Goal: Information Seeking & Learning: Check status

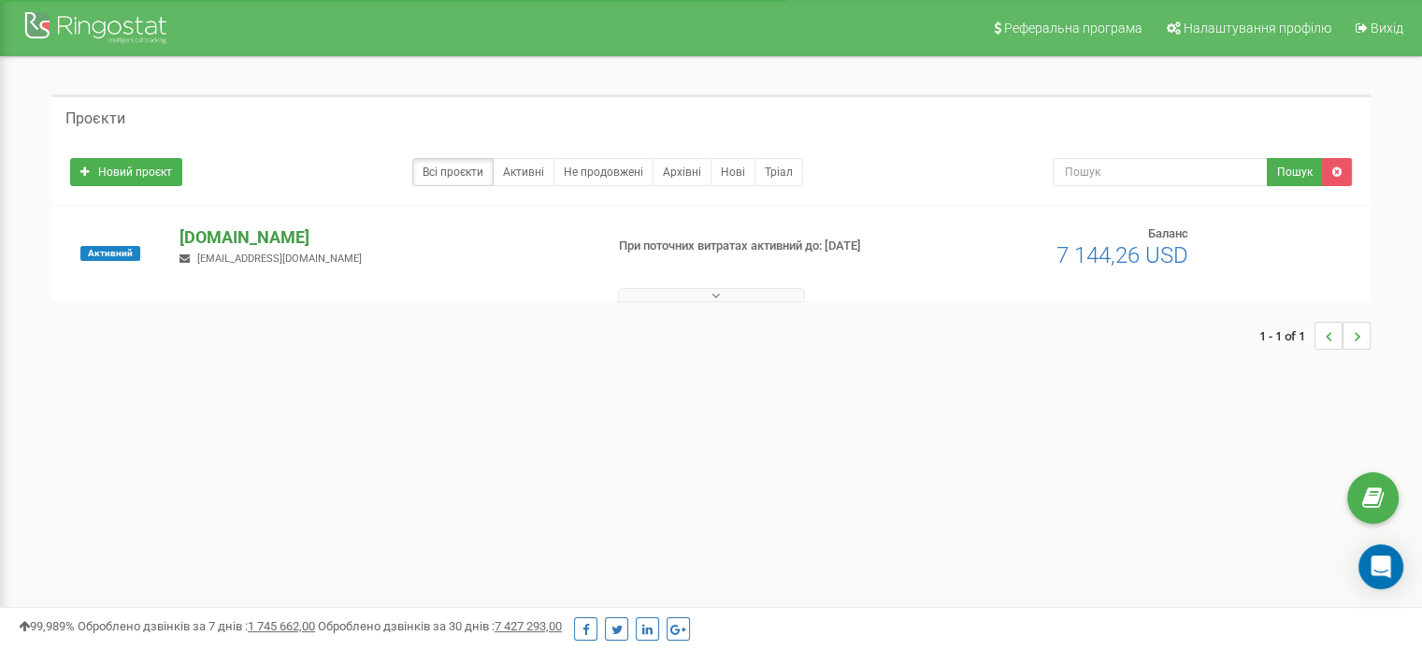
click at [252, 235] on p "[DOMAIN_NAME]" at bounding box center [384, 237] width 409 height 24
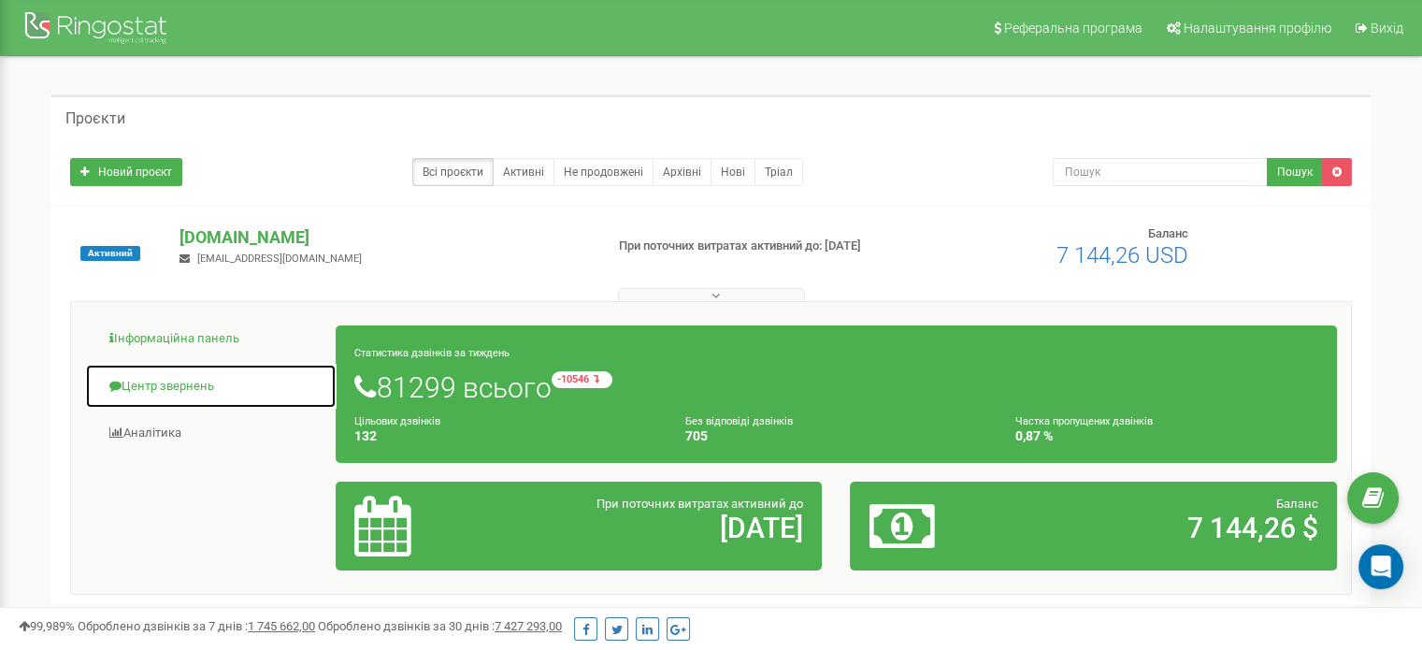
drag, startPoint x: 194, startPoint y: 384, endPoint x: 319, endPoint y: 356, distance: 128.4
click at [194, 384] on link "Центр звернень" at bounding box center [211, 387] width 252 height 46
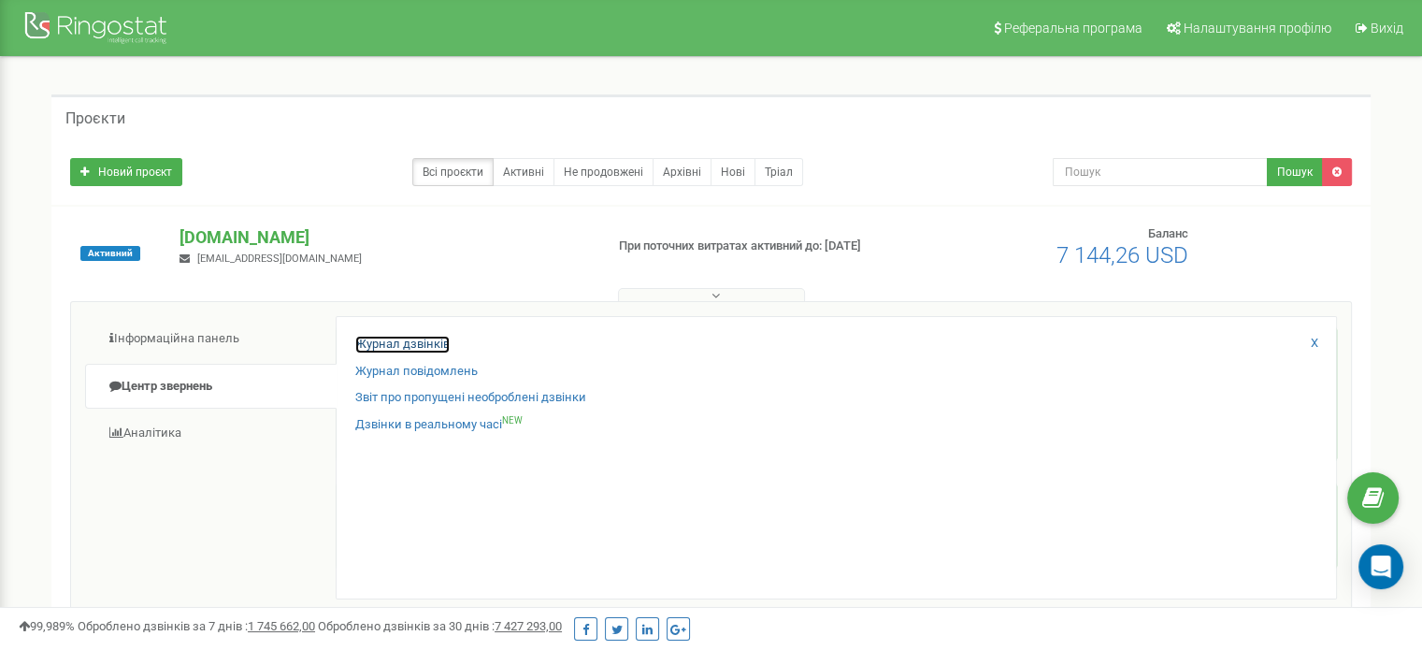
click at [419, 337] on link "Журнал дзвінків" at bounding box center [402, 345] width 94 height 18
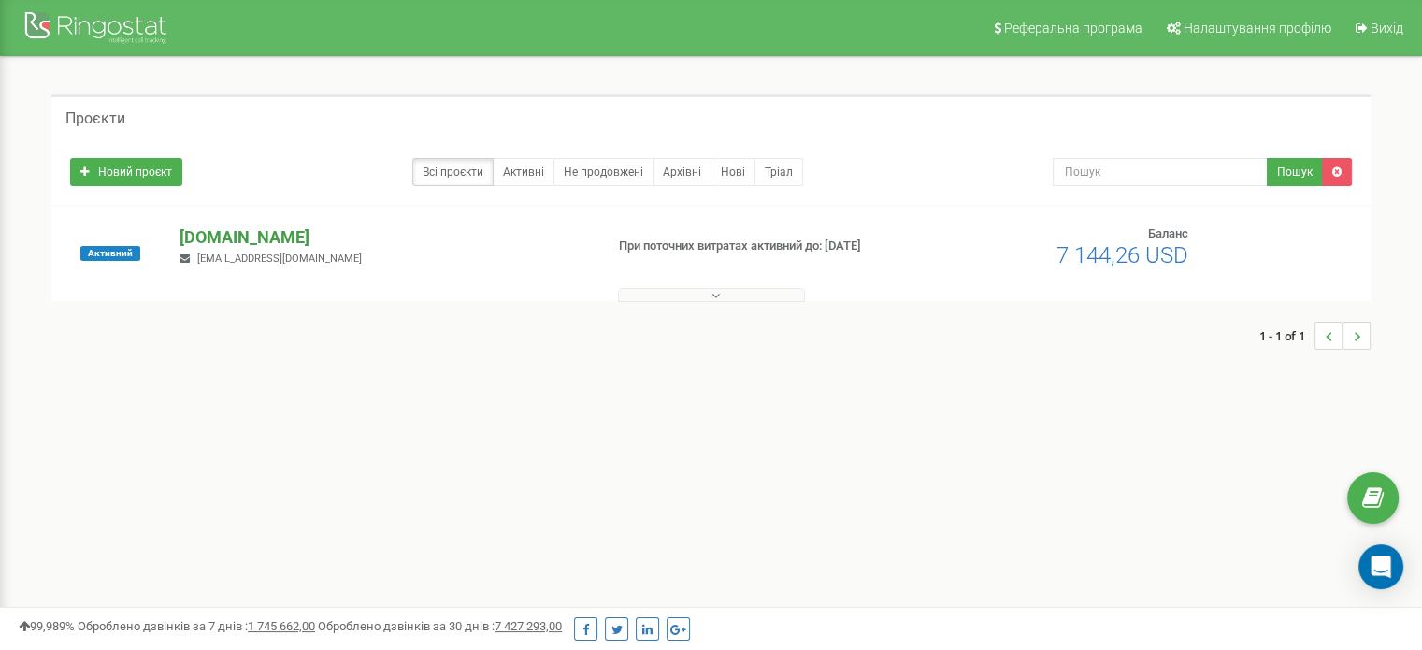
click at [253, 225] on p "[DOMAIN_NAME]" at bounding box center [384, 237] width 409 height 24
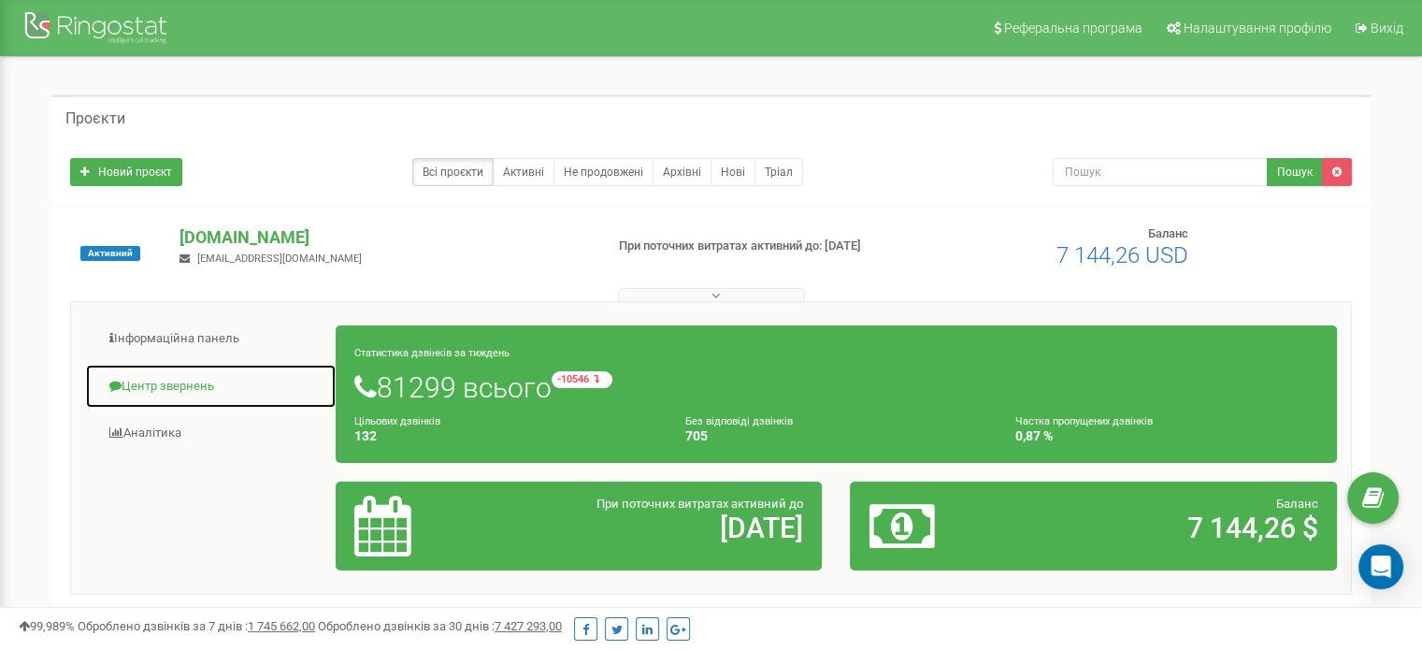
click at [181, 395] on link "Центр звернень" at bounding box center [211, 387] width 252 height 46
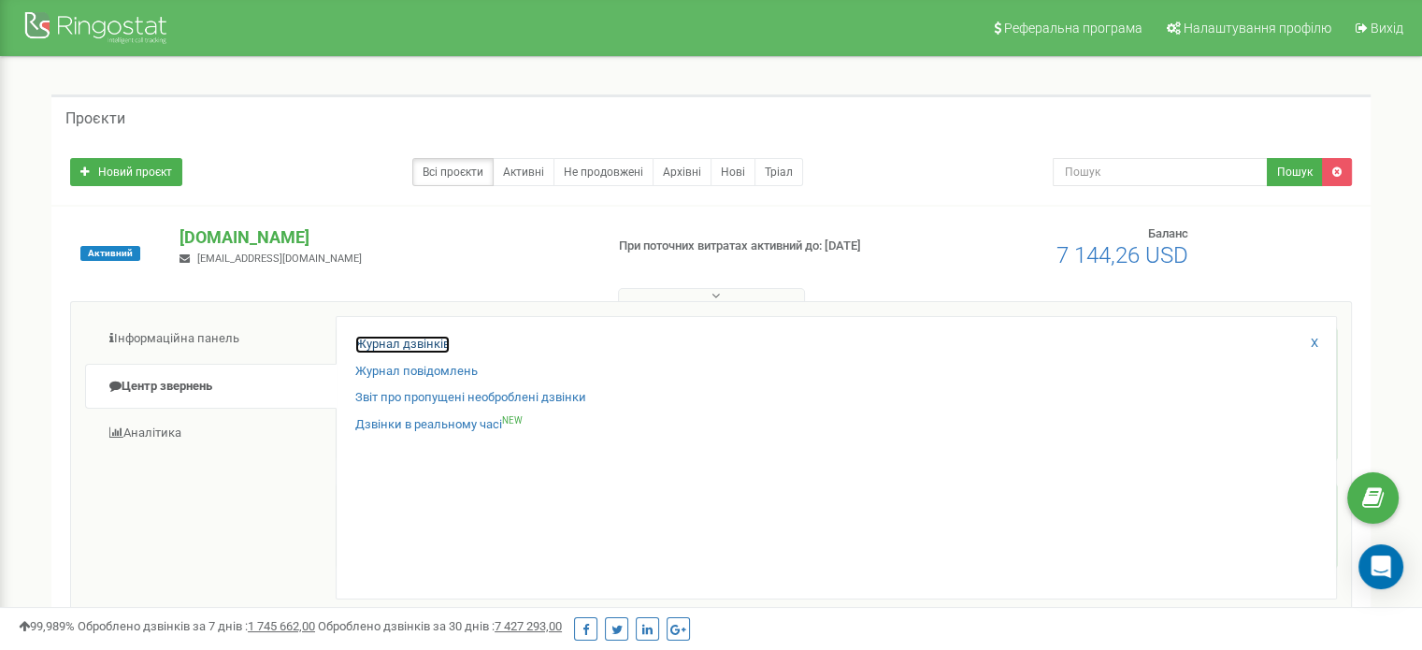
click at [374, 339] on link "Журнал дзвінків" at bounding box center [402, 345] width 94 height 18
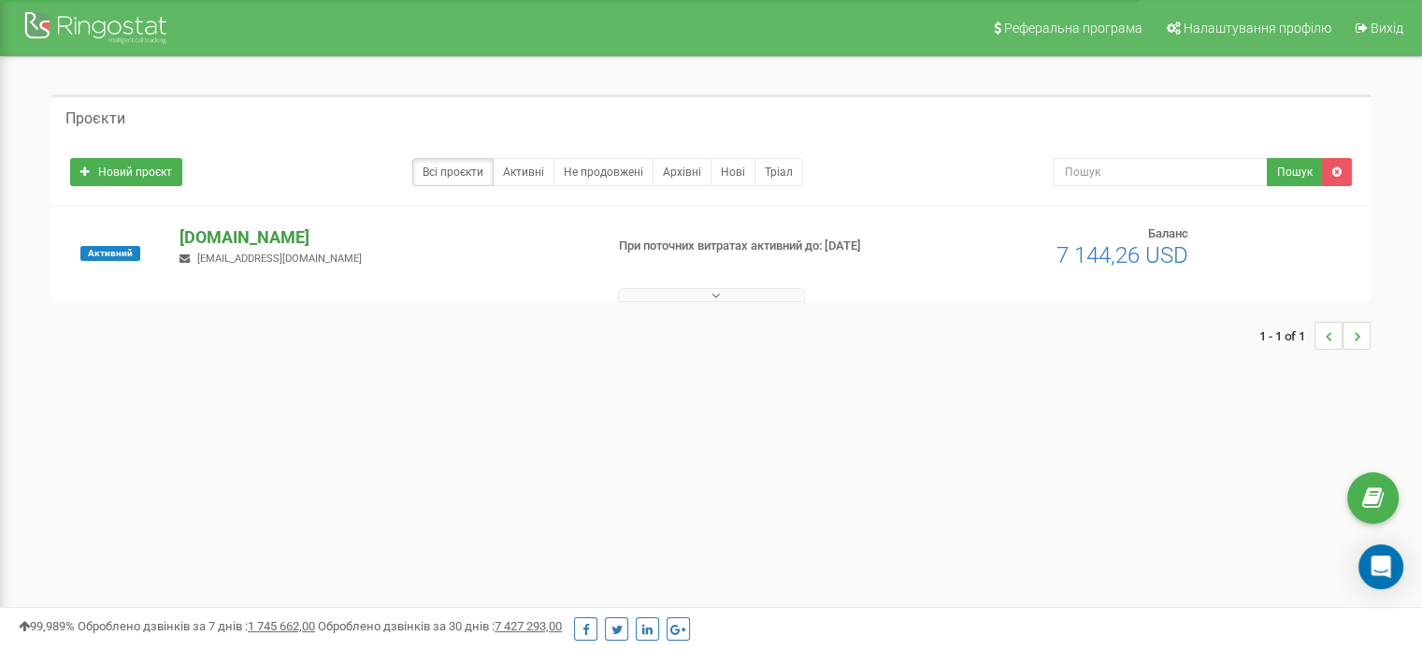
click at [206, 233] on p "[DOMAIN_NAME]" at bounding box center [384, 237] width 409 height 24
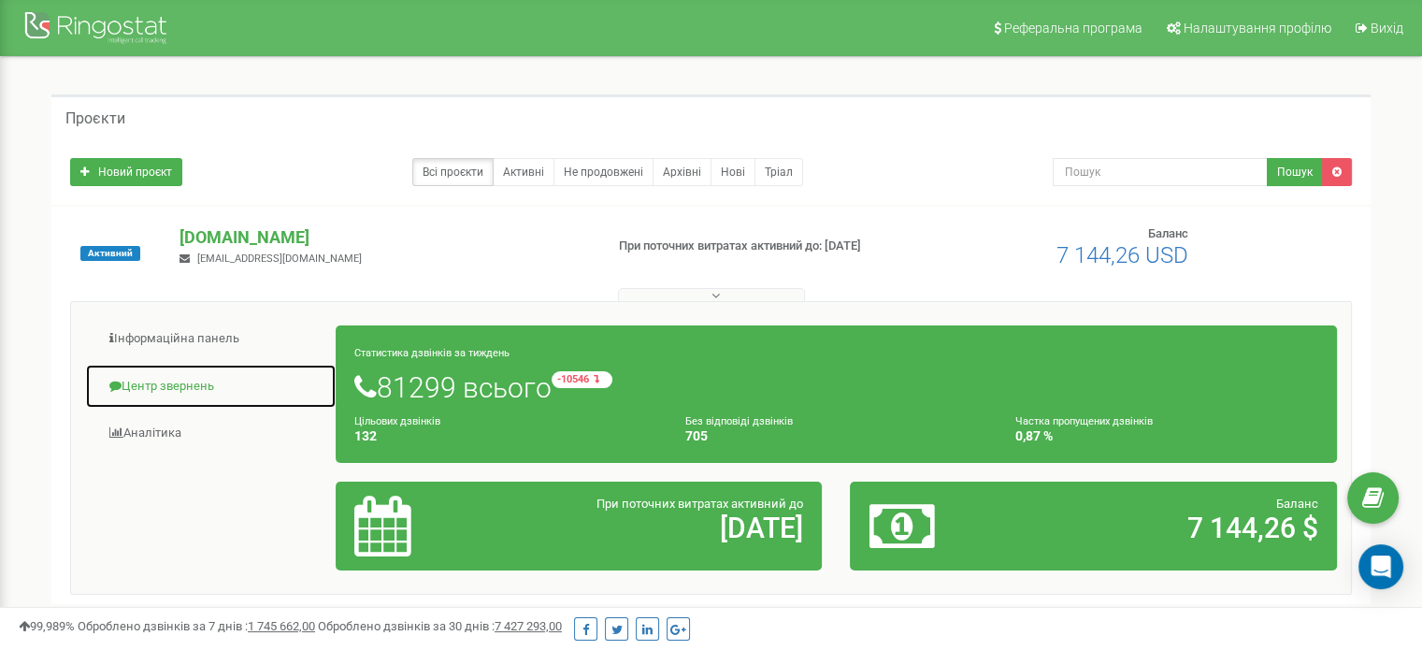
drag, startPoint x: 131, startPoint y: 389, endPoint x: 147, endPoint y: 389, distance: 15.9
click at [131, 389] on link "Центр звернень" at bounding box center [211, 387] width 252 height 46
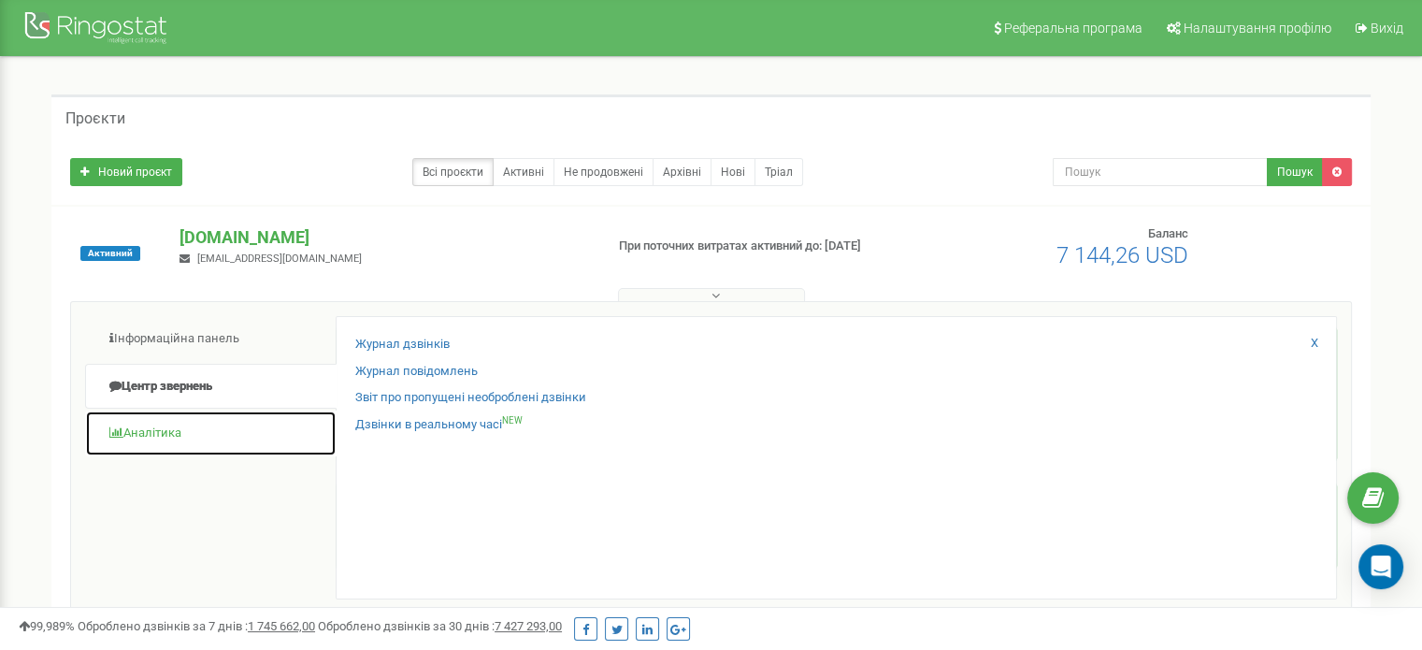
drag, startPoint x: 188, startPoint y: 432, endPoint x: 264, endPoint y: 407, distance: 79.8
click at [189, 432] on link "Аналiтика" at bounding box center [211, 434] width 252 height 46
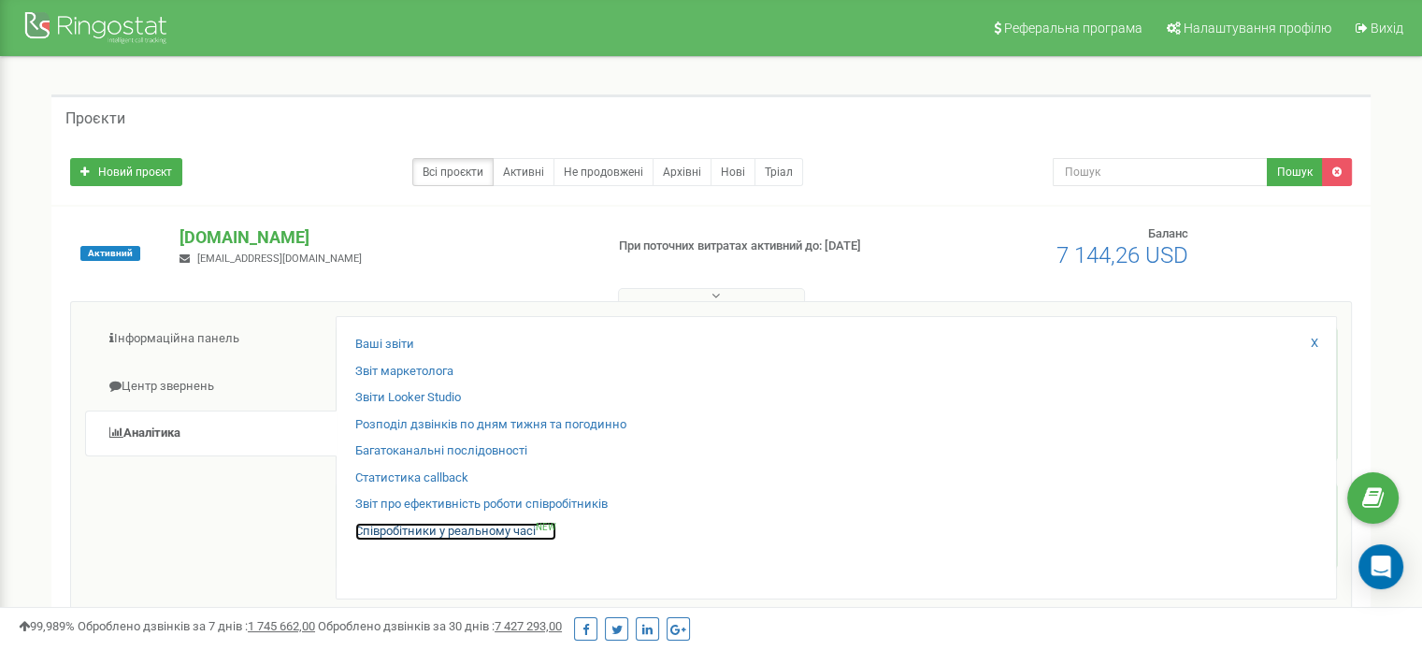
click at [411, 538] on link "Співробітники у реальному часі NEW" at bounding box center [455, 532] width 201 height 18
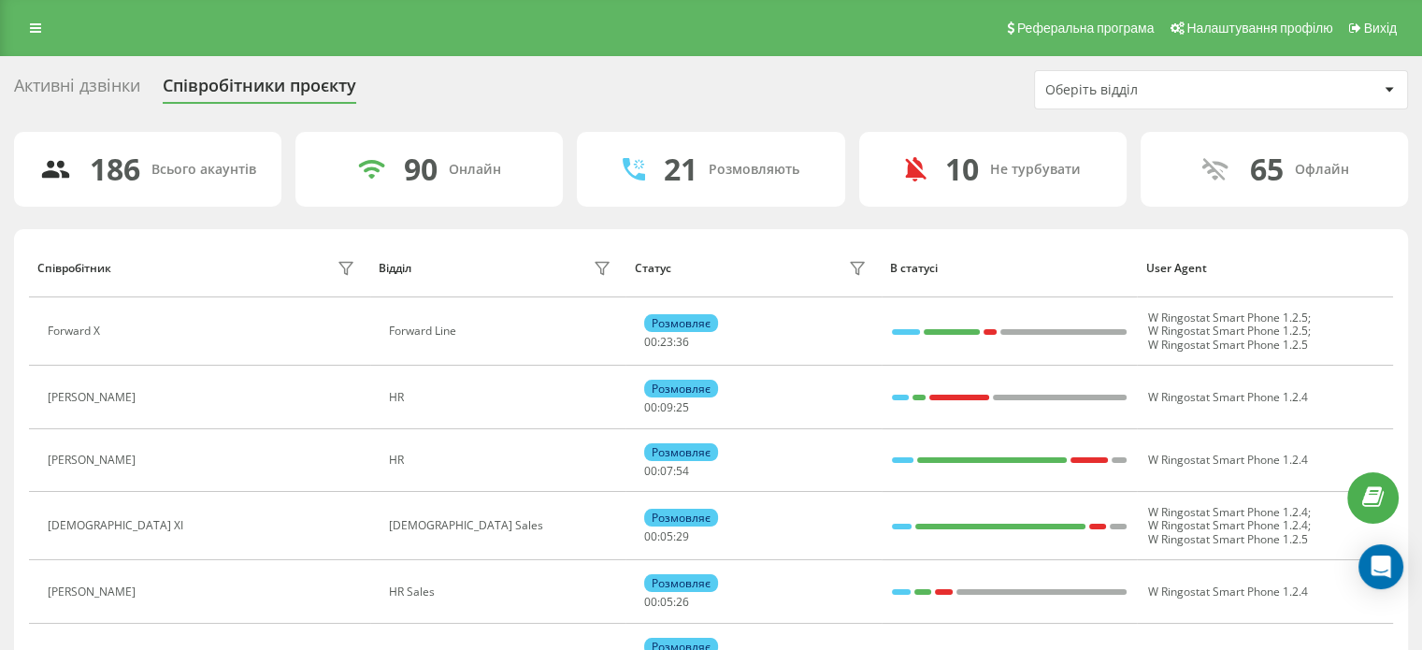
click at [1146, 78] on div "Оберіть відділ" at bounding box center [1221, 89] width 372 height 37
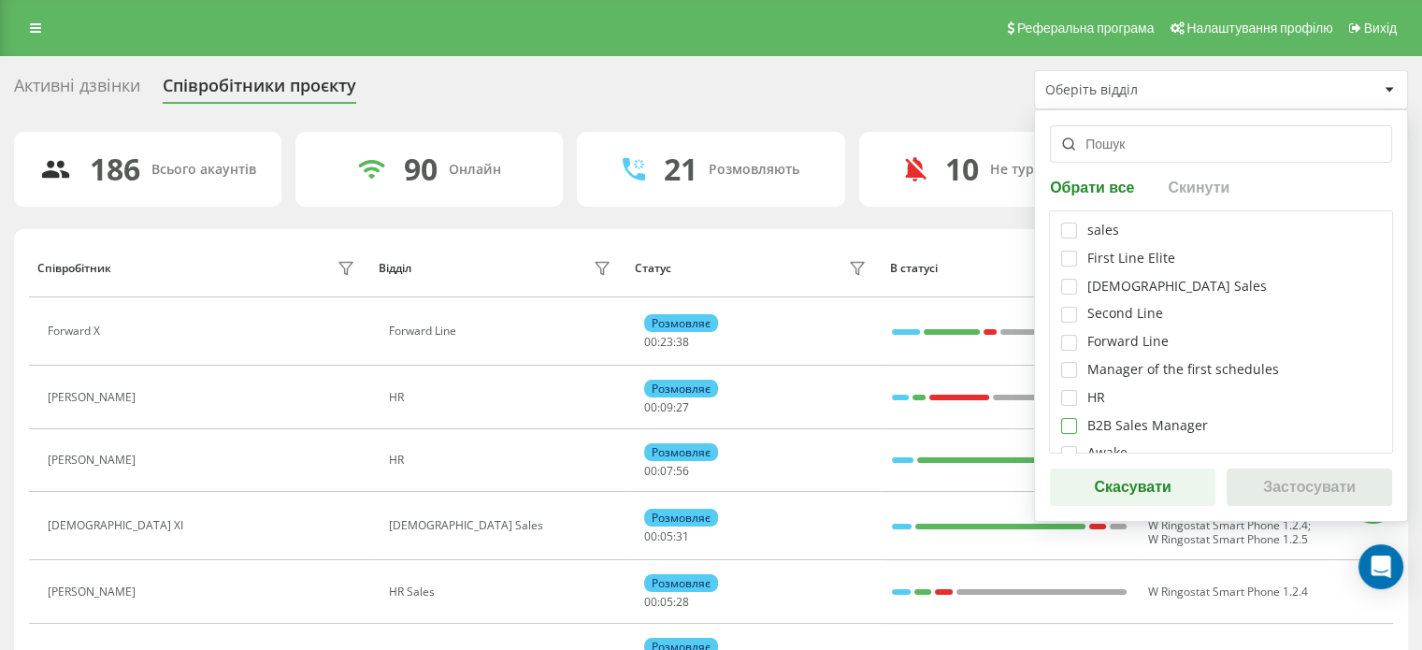
click at [1070, 418] on label at bounding box center [1069, 418] width 16 height 0
checkbox input "true"
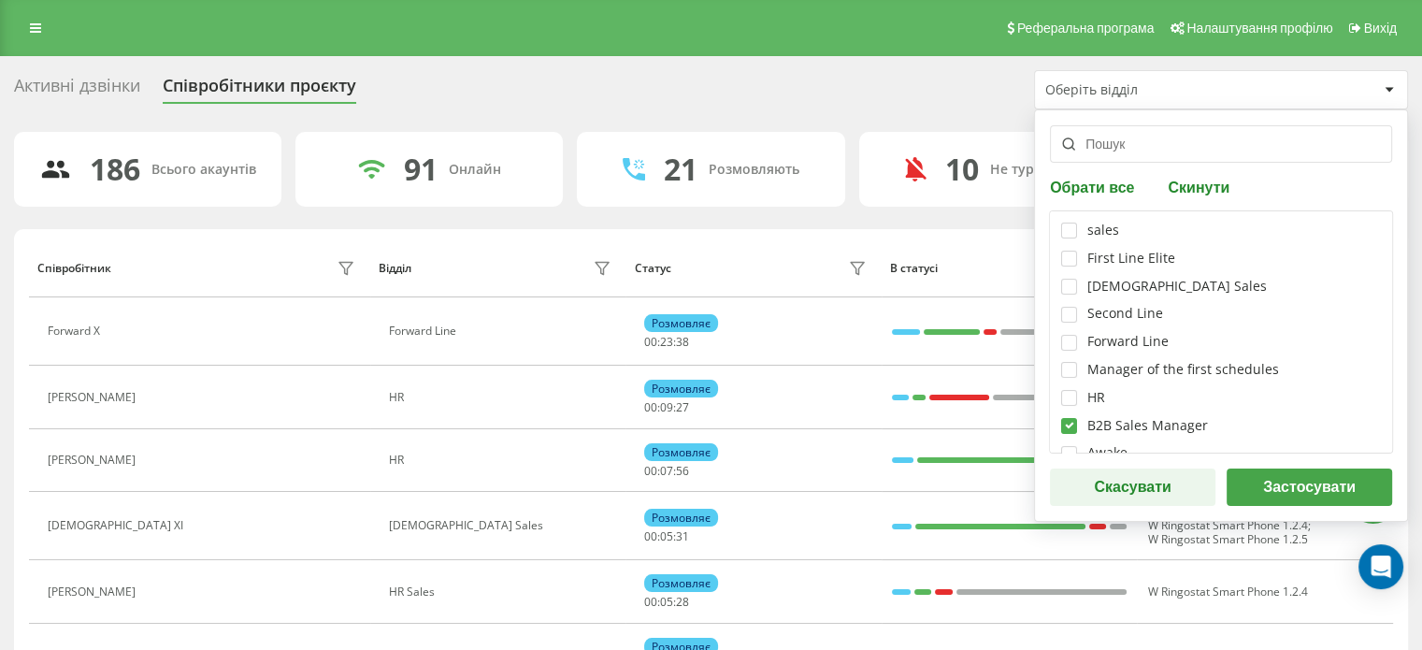
click at [1240, 470] on button "Застосувати" at bounding box center [1310, 486] width 166 height 37
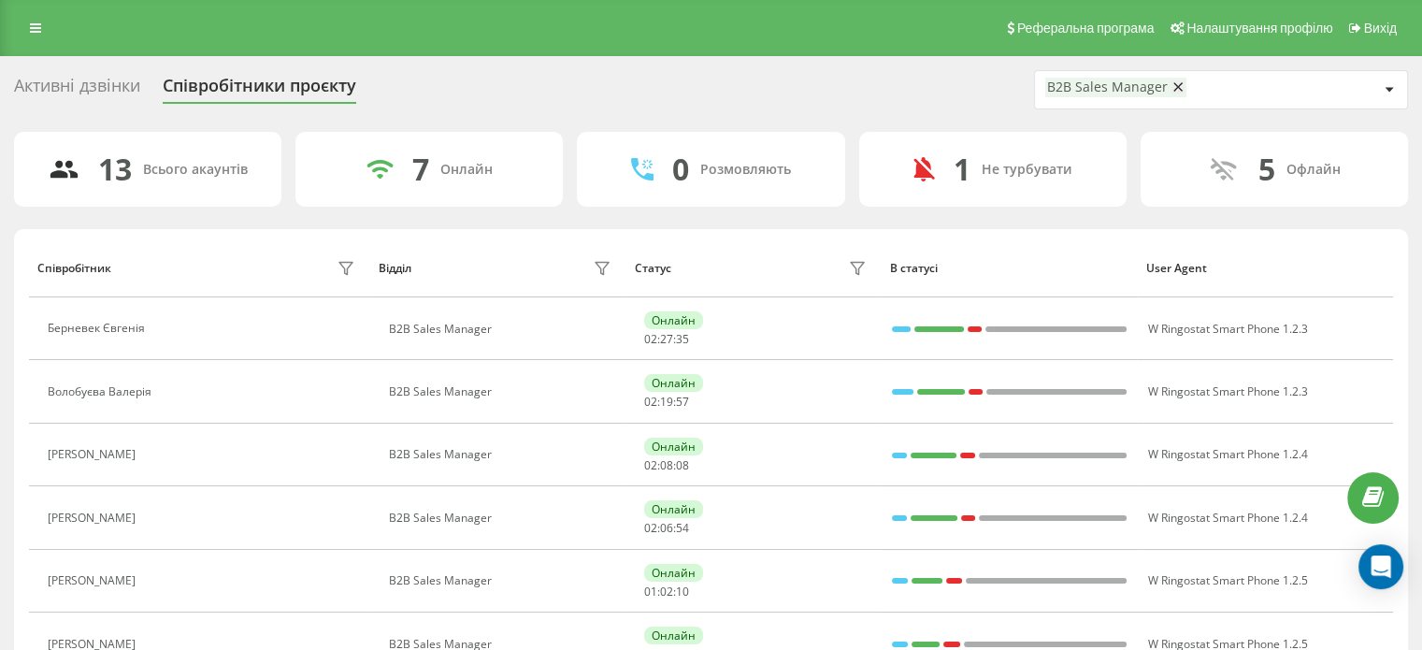
click at [1141, 81] on div "B2B Sales Manager" at bounding box center [1107, 87] width 121 height 16
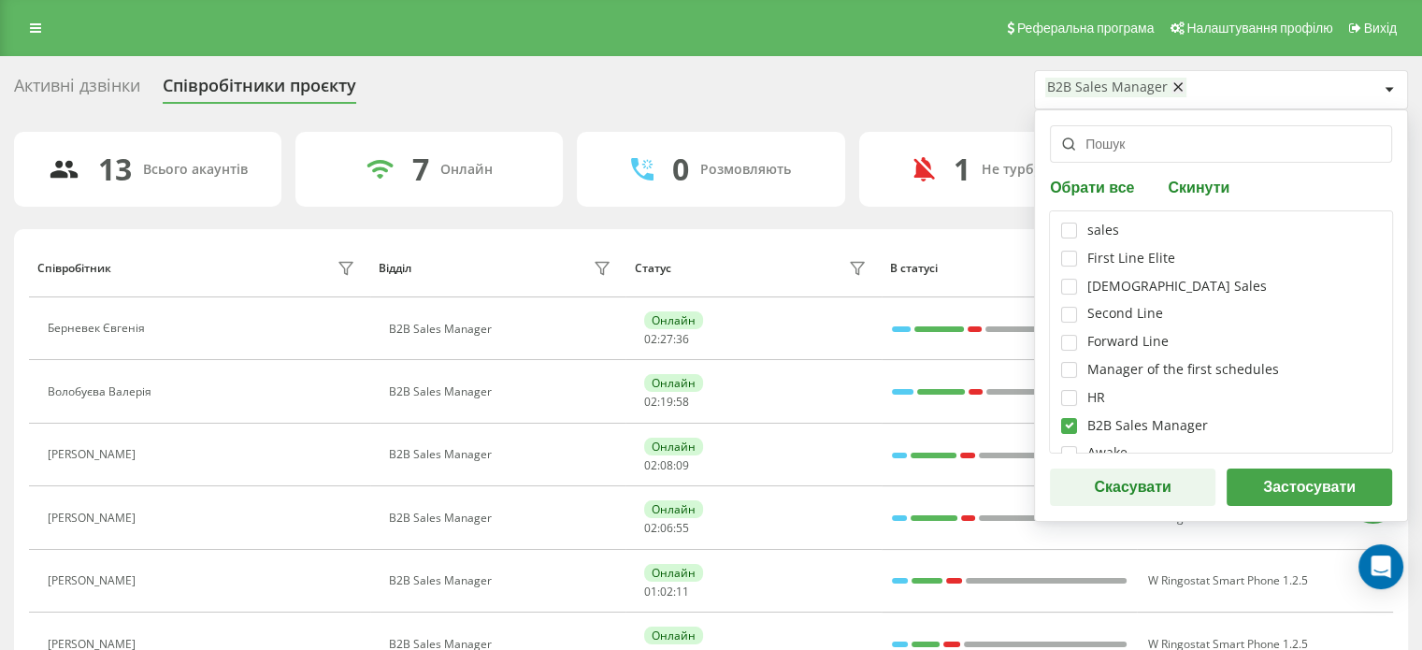
click at [928, 97] on div "Активні дзвінки Співробітники проєкту B2B Sales Manager Обрати все Скинути sale…" at bounding box center [711, 89] width 1394 height 39
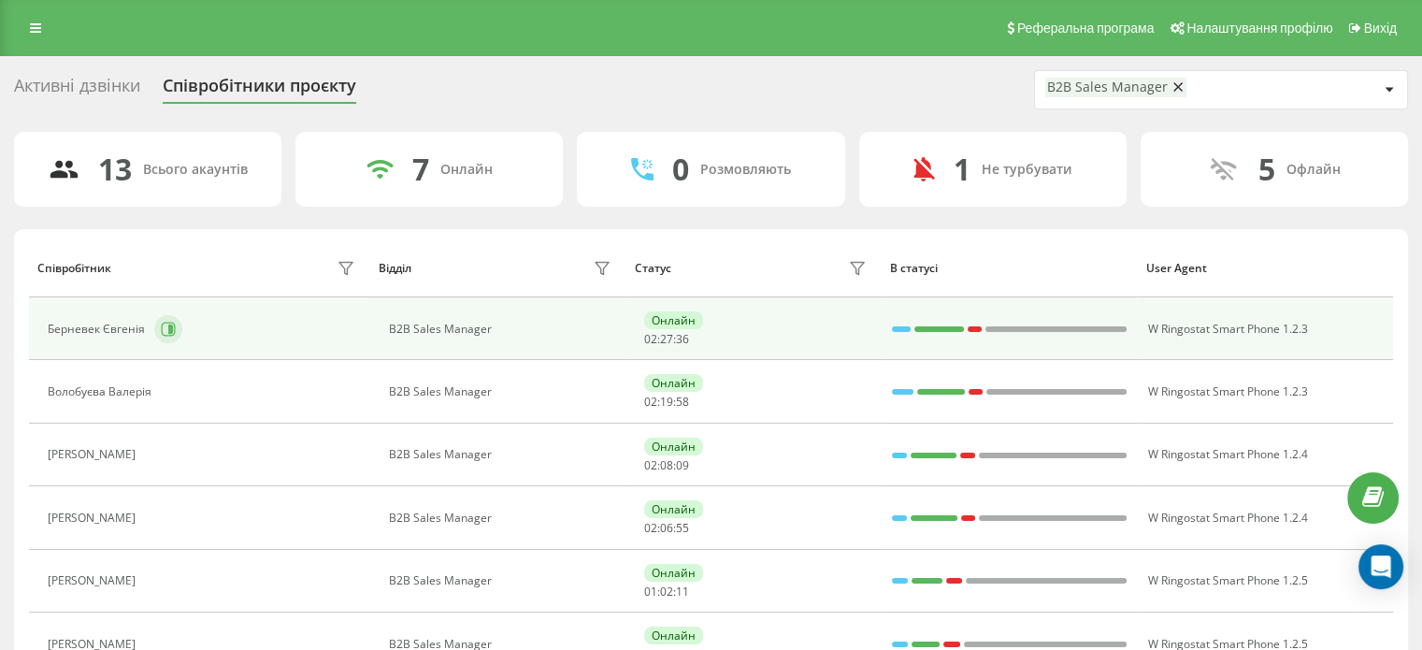
click at [161, 332] on icon at bounding box center [168, 329] width 15 height 15
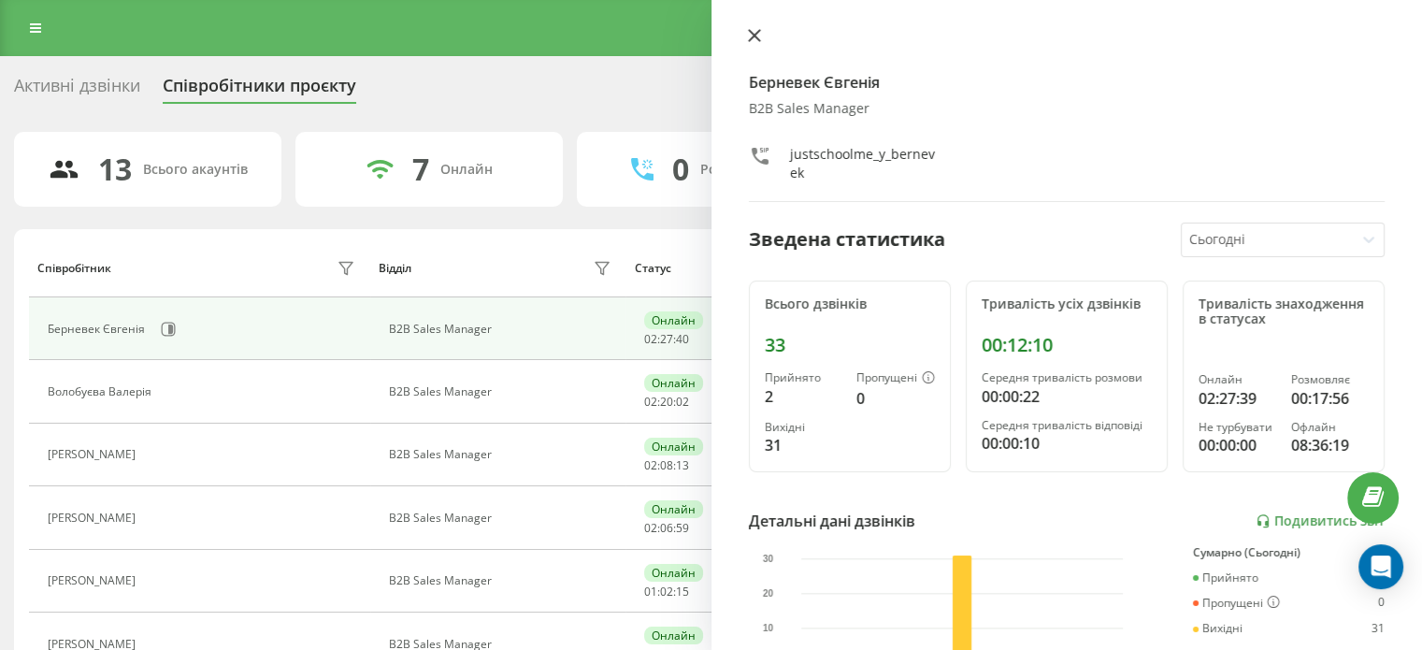
click at [763, 39] on button at bounding box center [754, 37] width 24 height 18
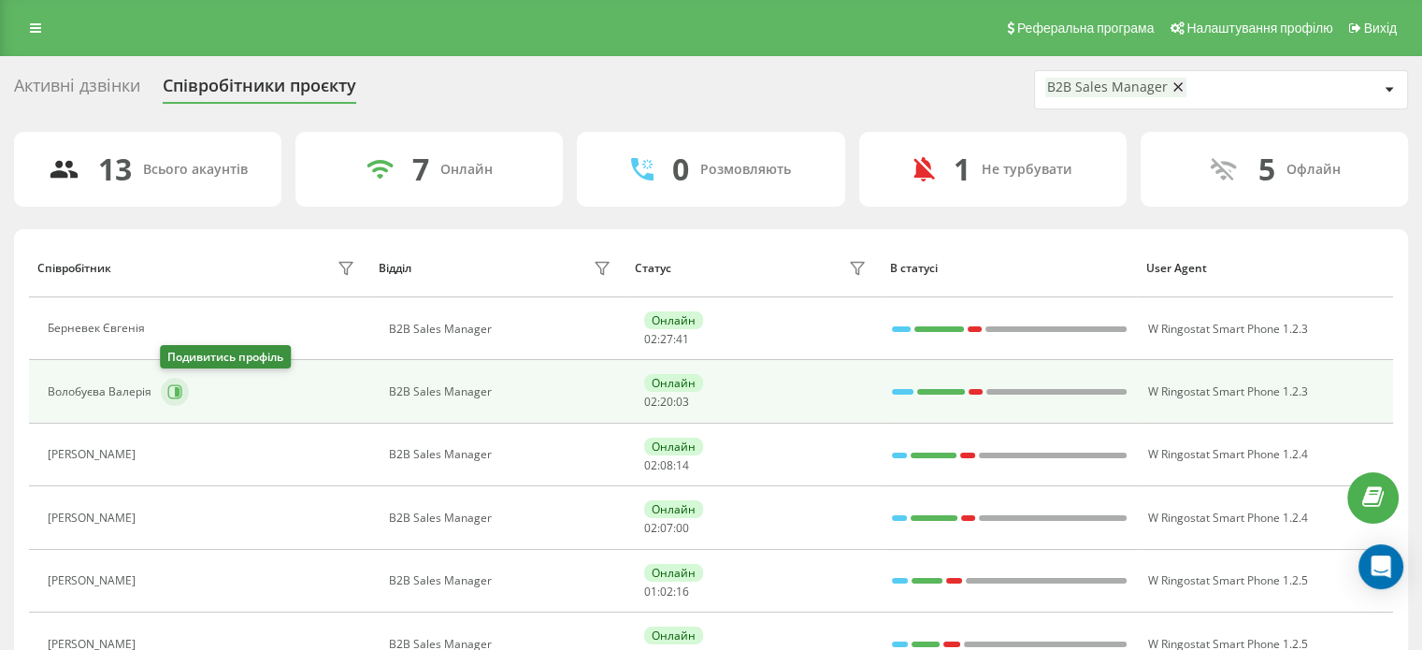
click at [179, 398] on button at bounding box center [175, 392] width 28 height 28
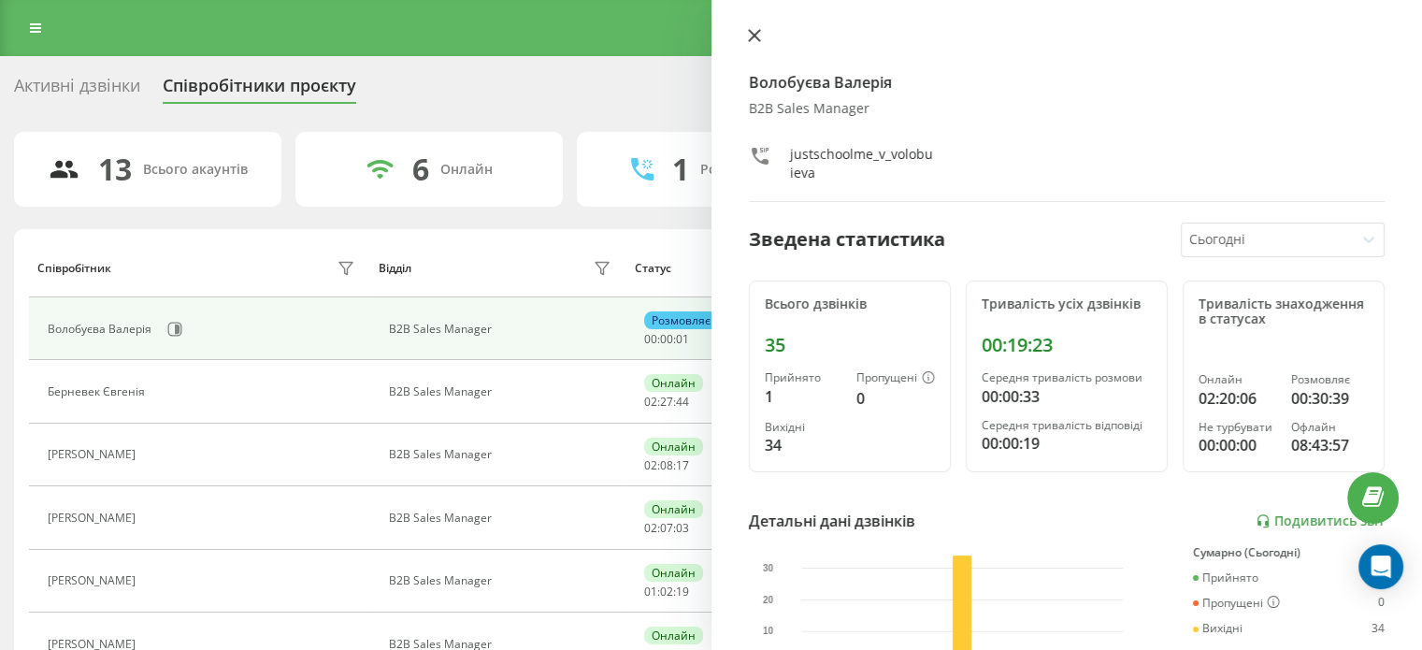
click at [756, 37] on icon at bounding box center [753, 35] width 11 height 11
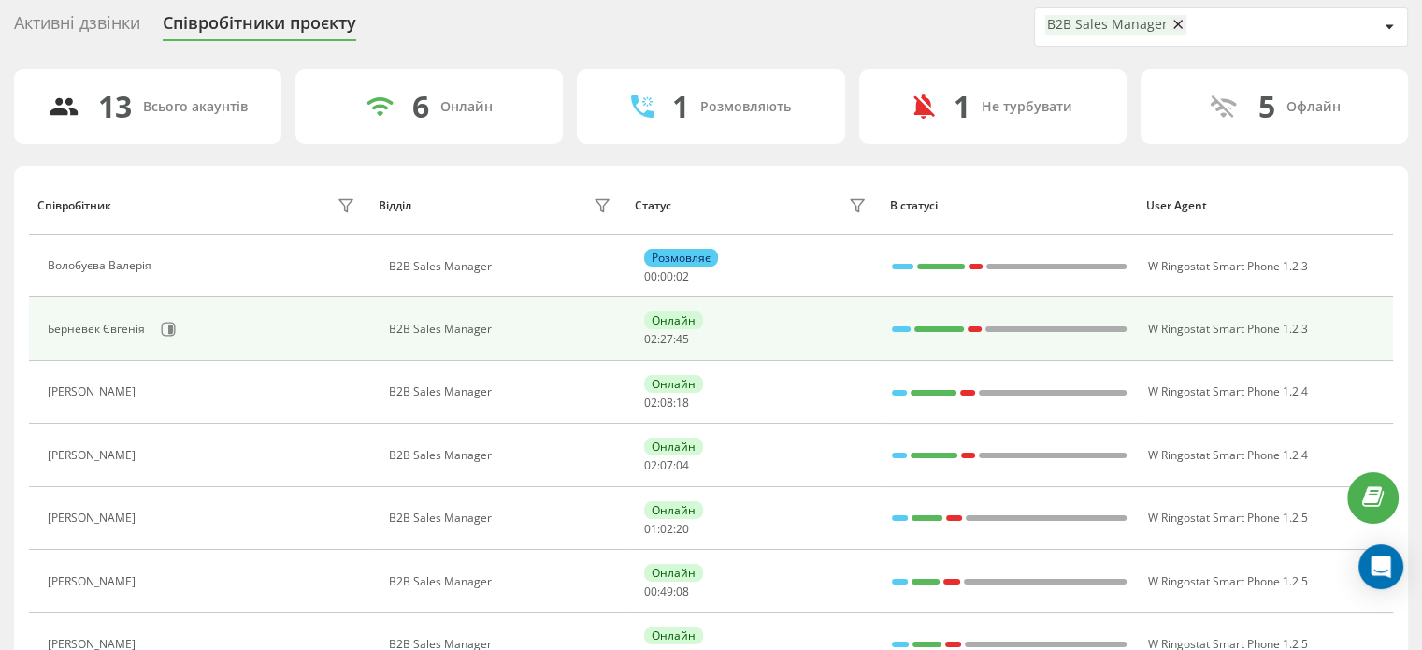
scroll to position [94, 0]
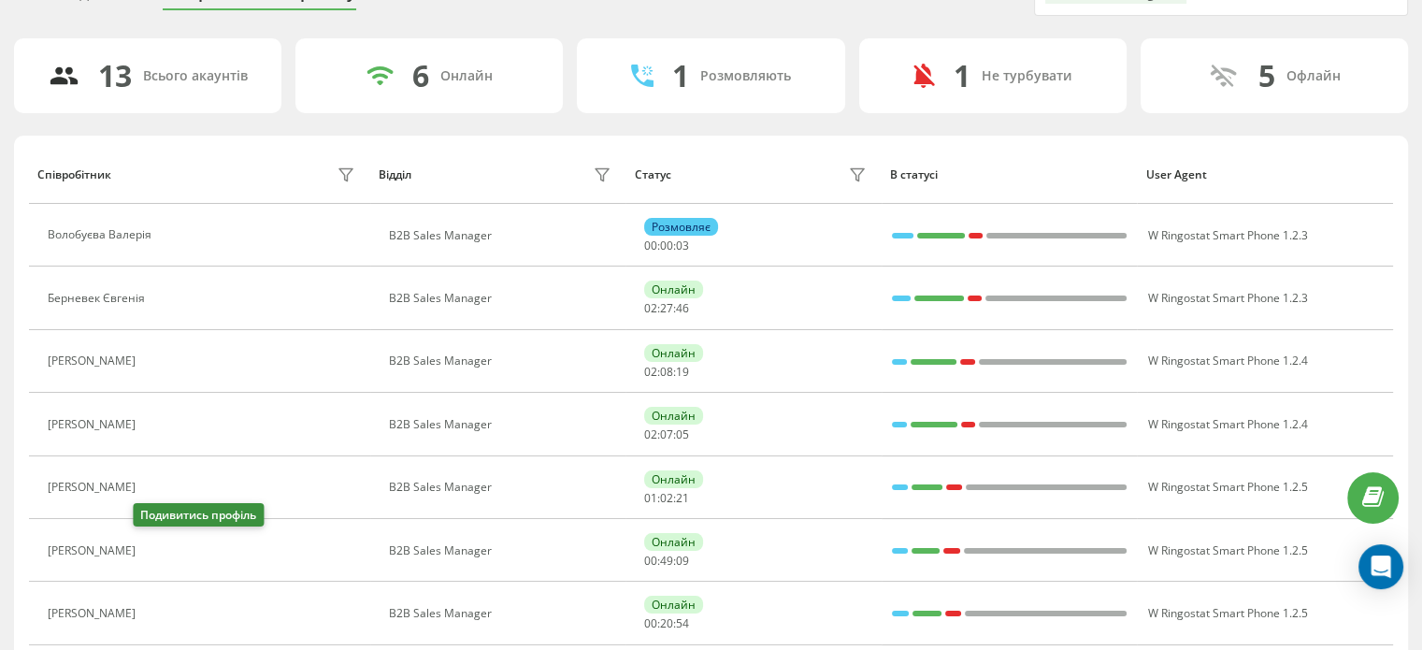
click at [149, 547] on icon at bounding box center [156, 550] width 15 height 15
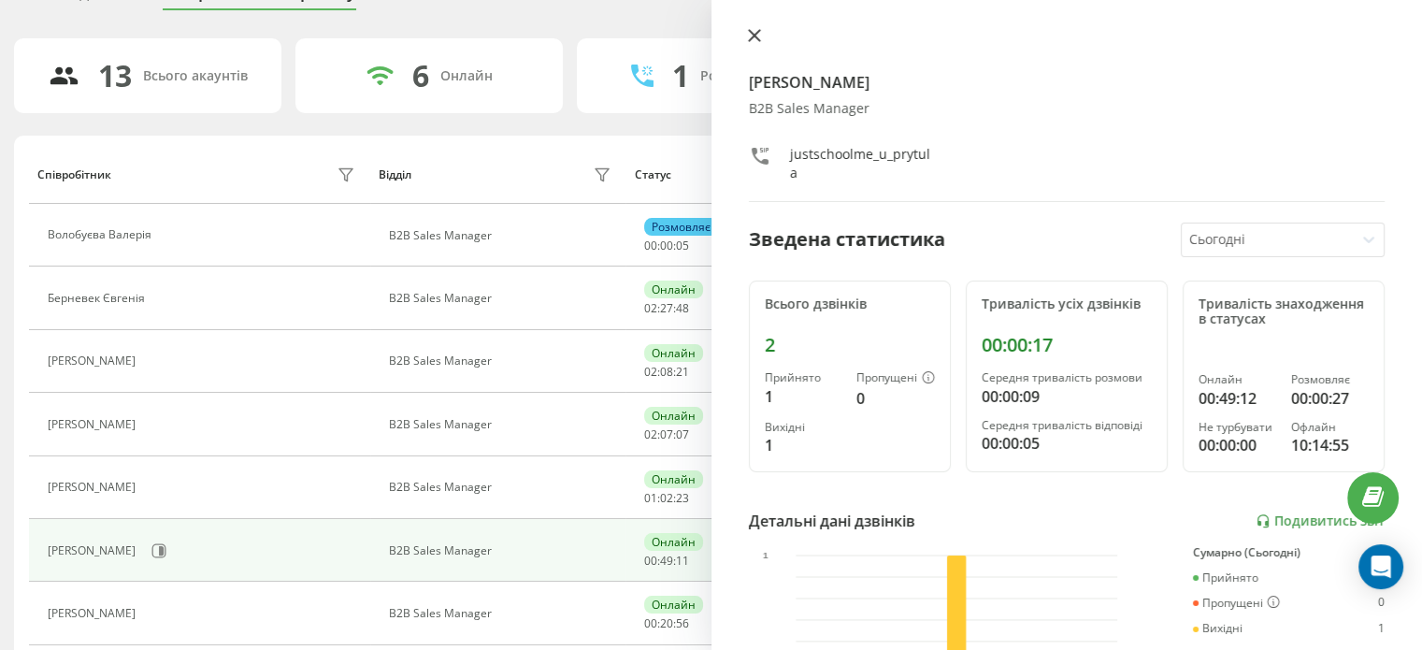
click at [752, 44] on button at bounding box center [754, 37] width 24 height 18
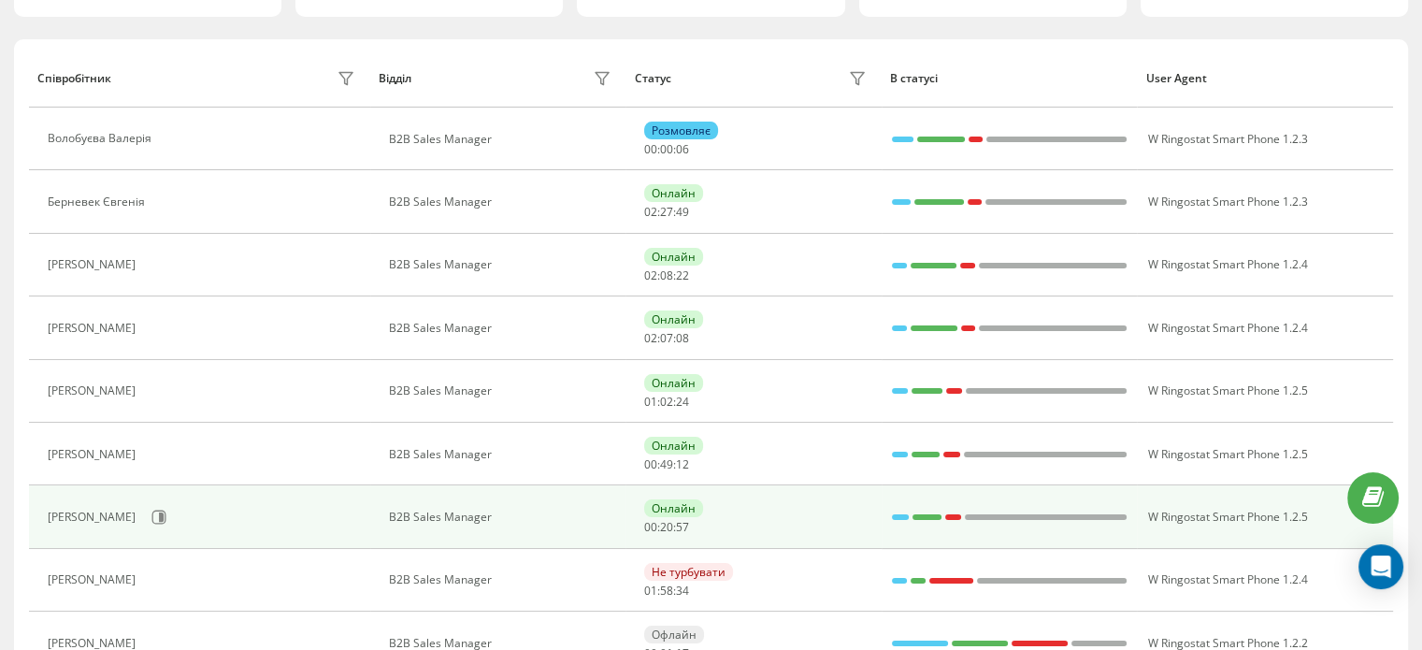
scroll to position [281, 0]
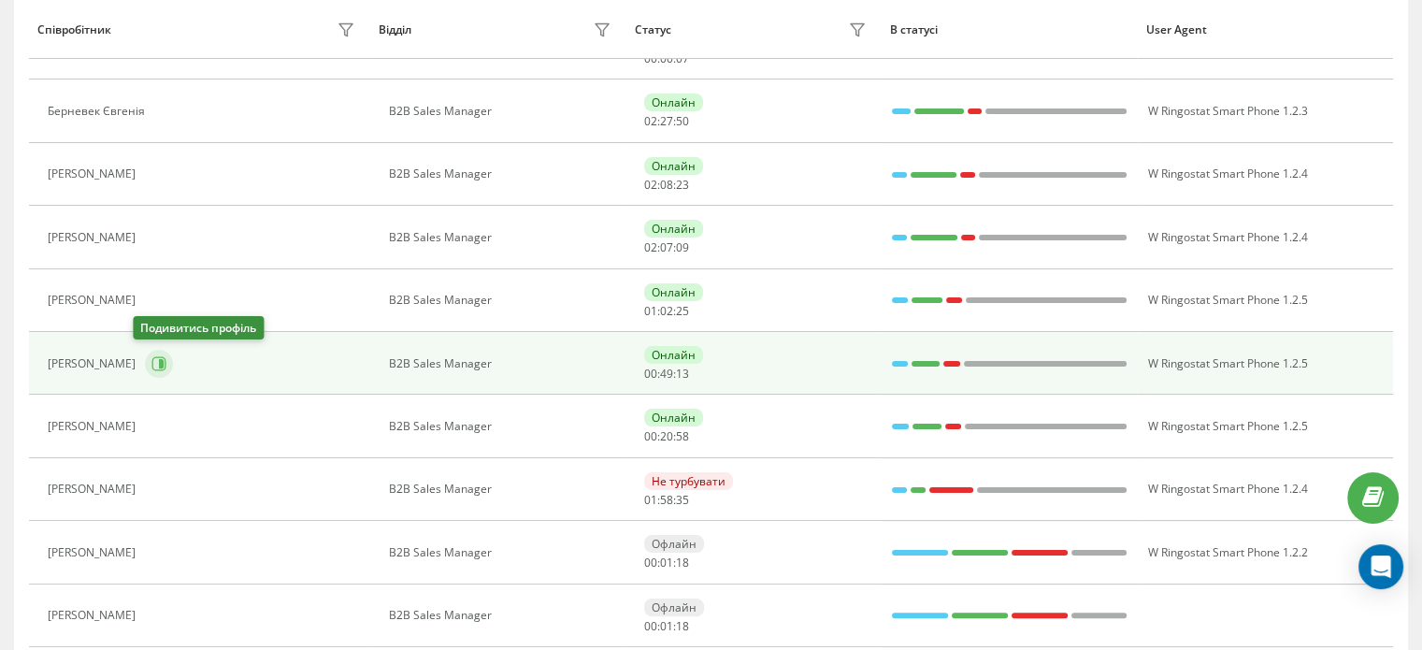
click at [151, 363] on icon at bounding box center [158, 363] width 15 height 15
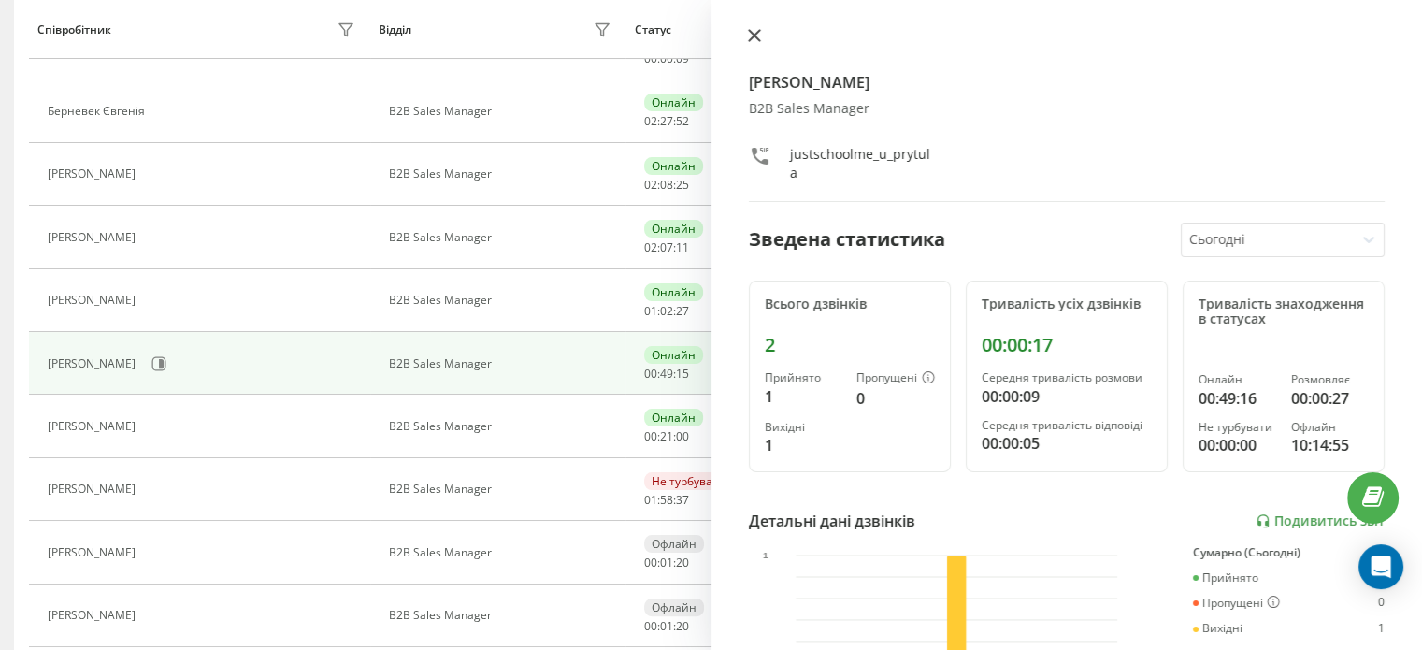
click at [760, 40] on button at bounding box center [754, 37] width 24 height 18
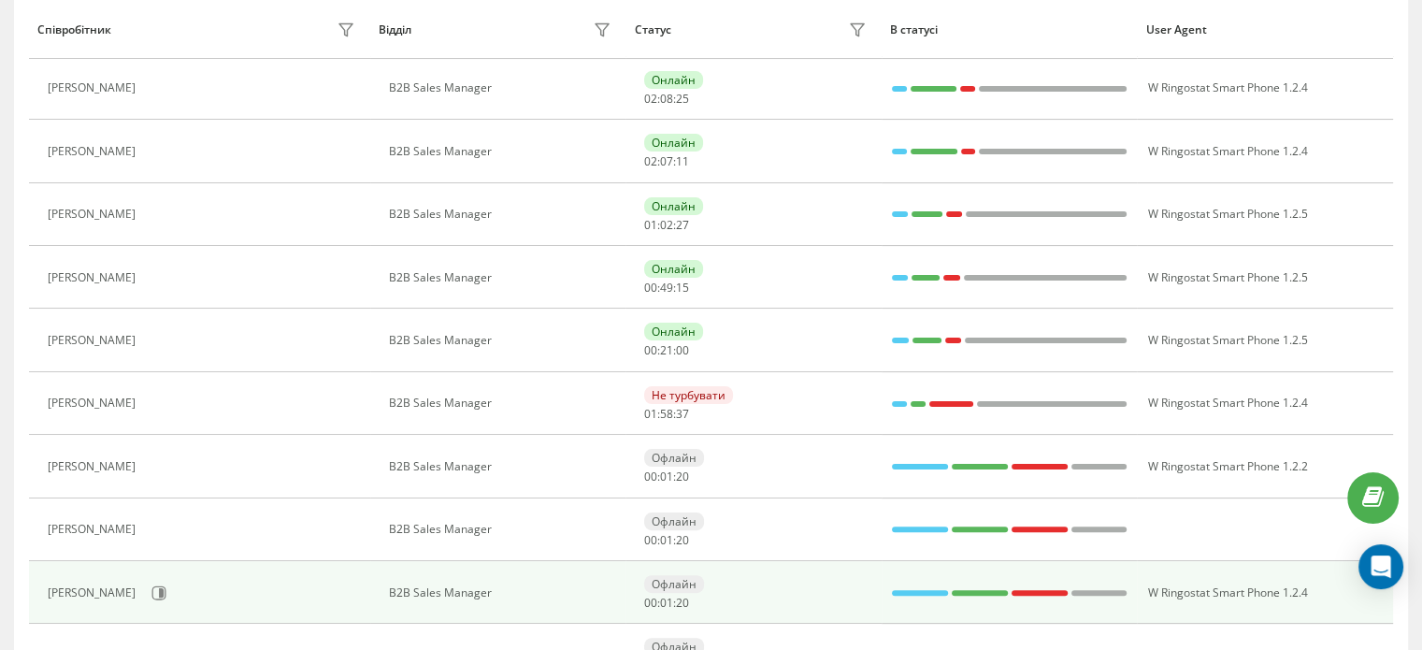
scroll to position [468, 0]
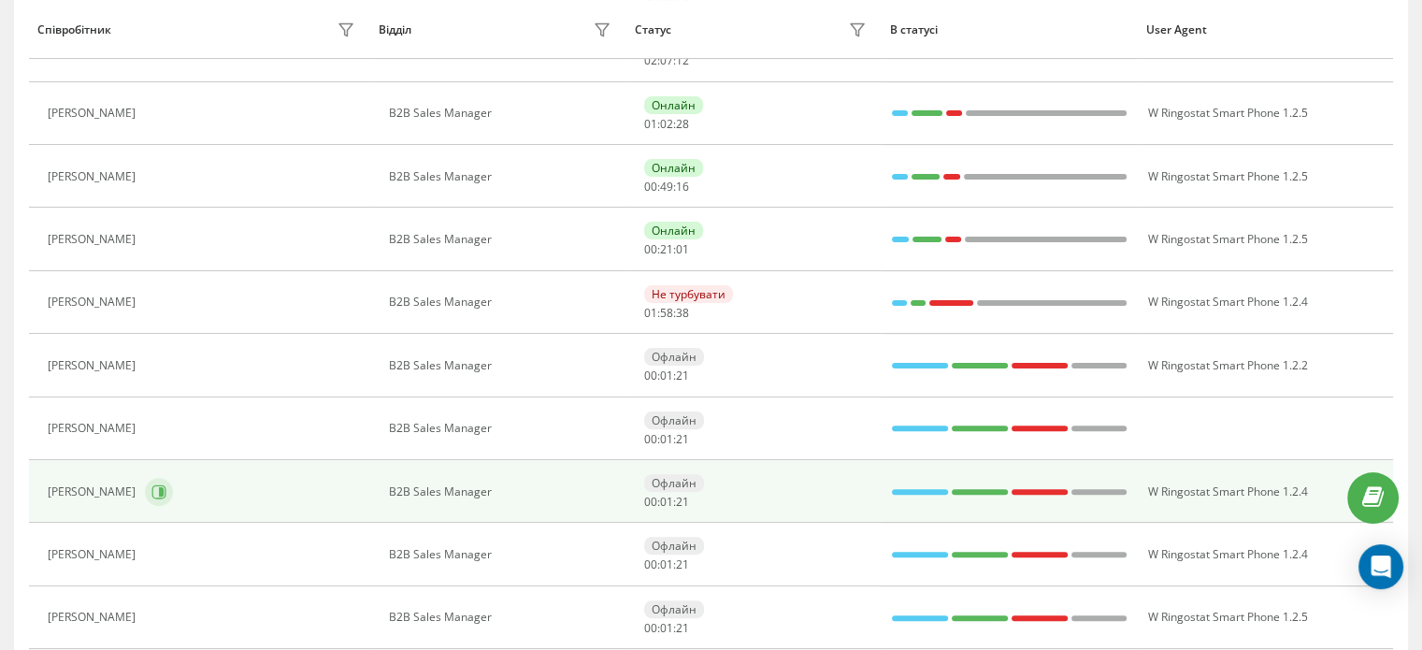
click at [150, 493] on button at bounding box center [159, 492] width 28 height 28
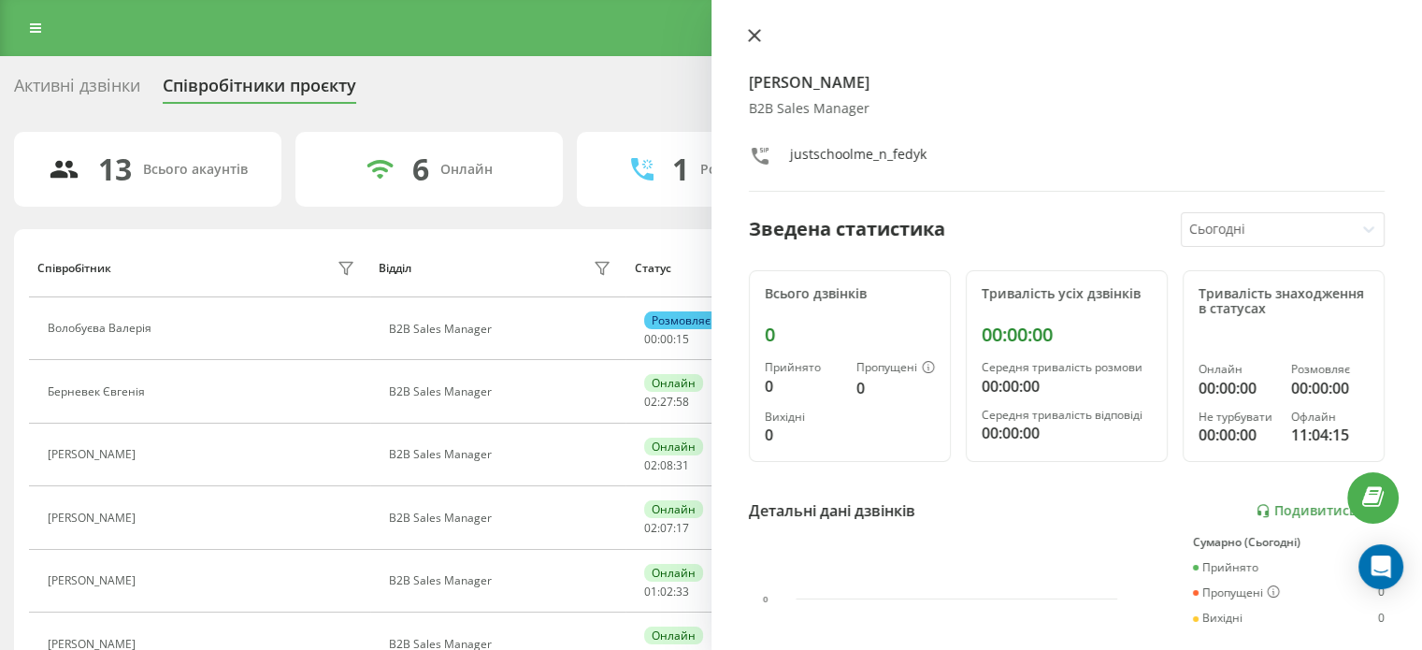
click at [764, 40] on button at bounding box center [754, 37] width 24 height 18
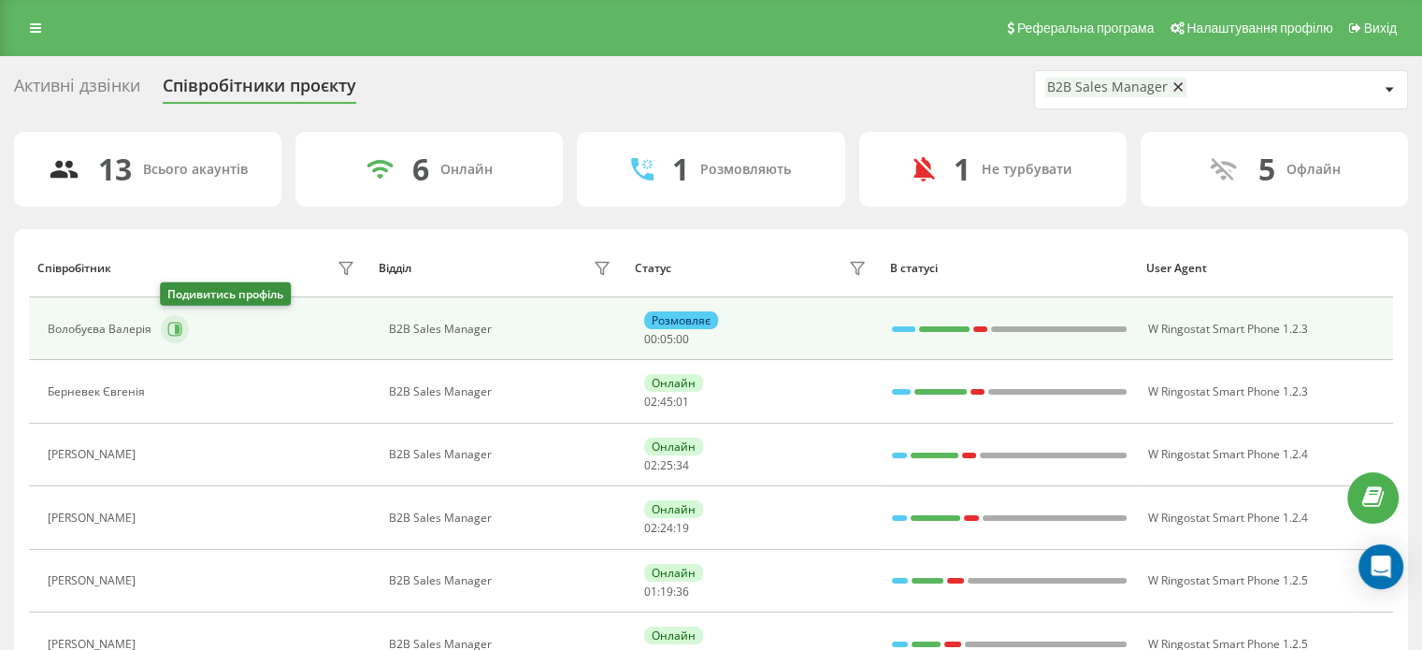
click at [168, 333] on icon at bounding box center [175, 329] width 14 height 14
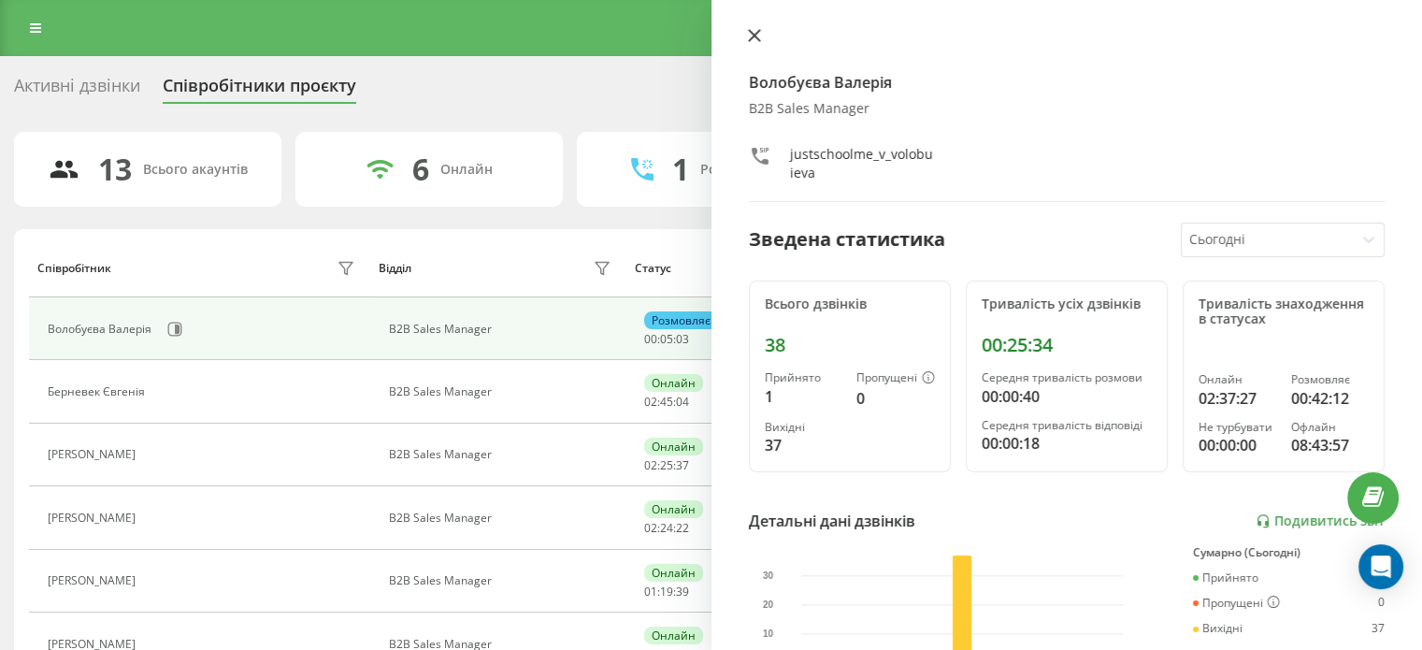
click at [755, 36] on icon at bounding box center [753, 35] width 11 height 11
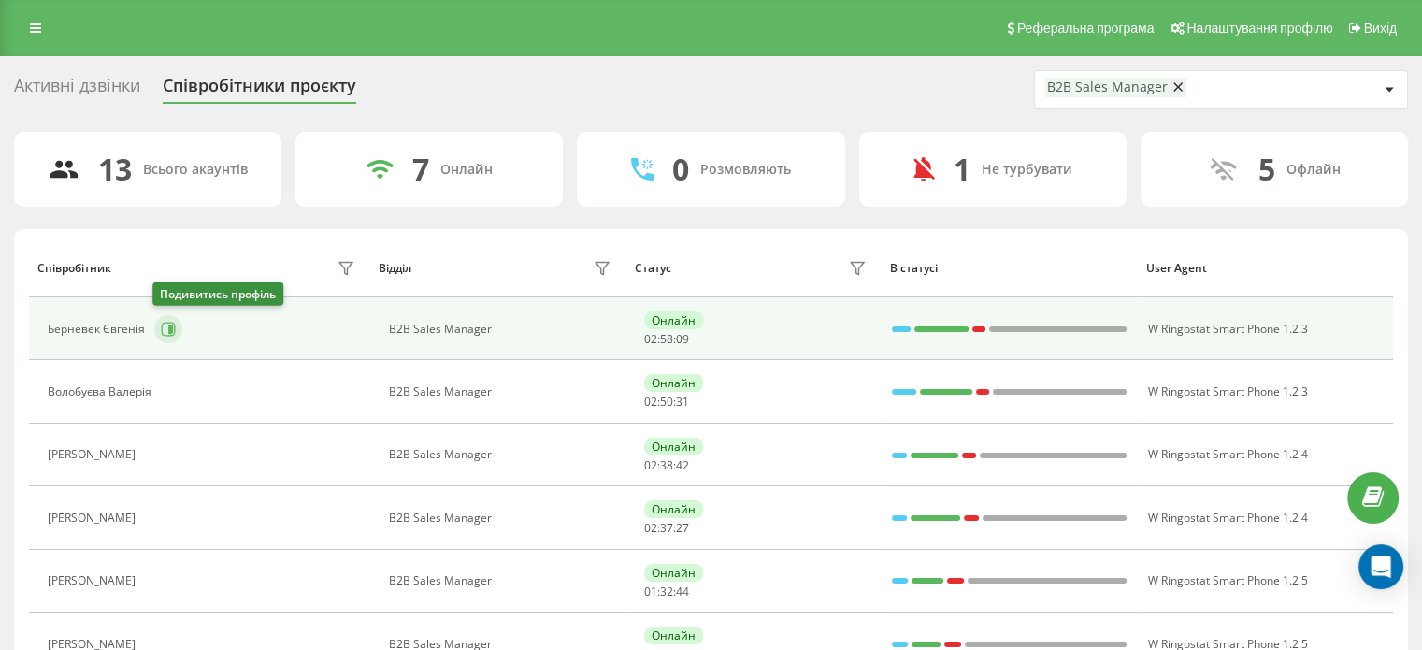
click at [168, 324] on icon at bounding box center [170, 328] width 5 height 9
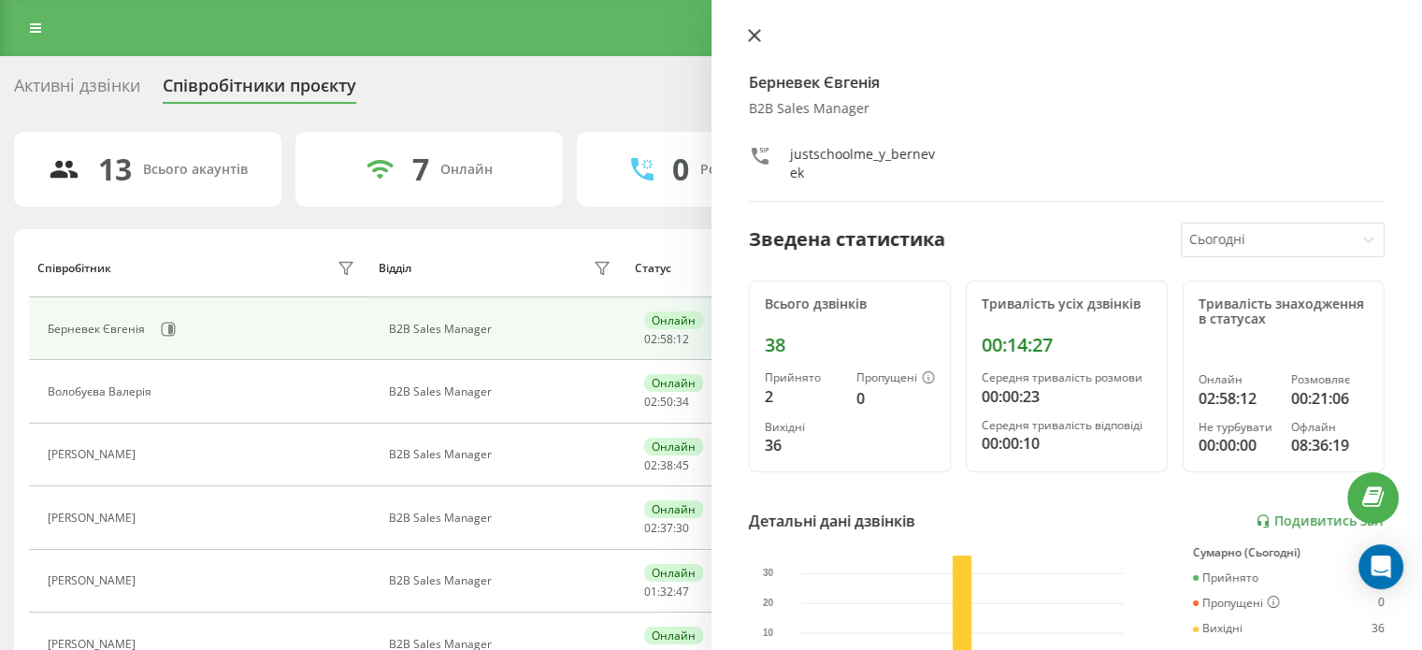
click at [752, 31] on icon at bounding box center [754, 35] width 13 height 13
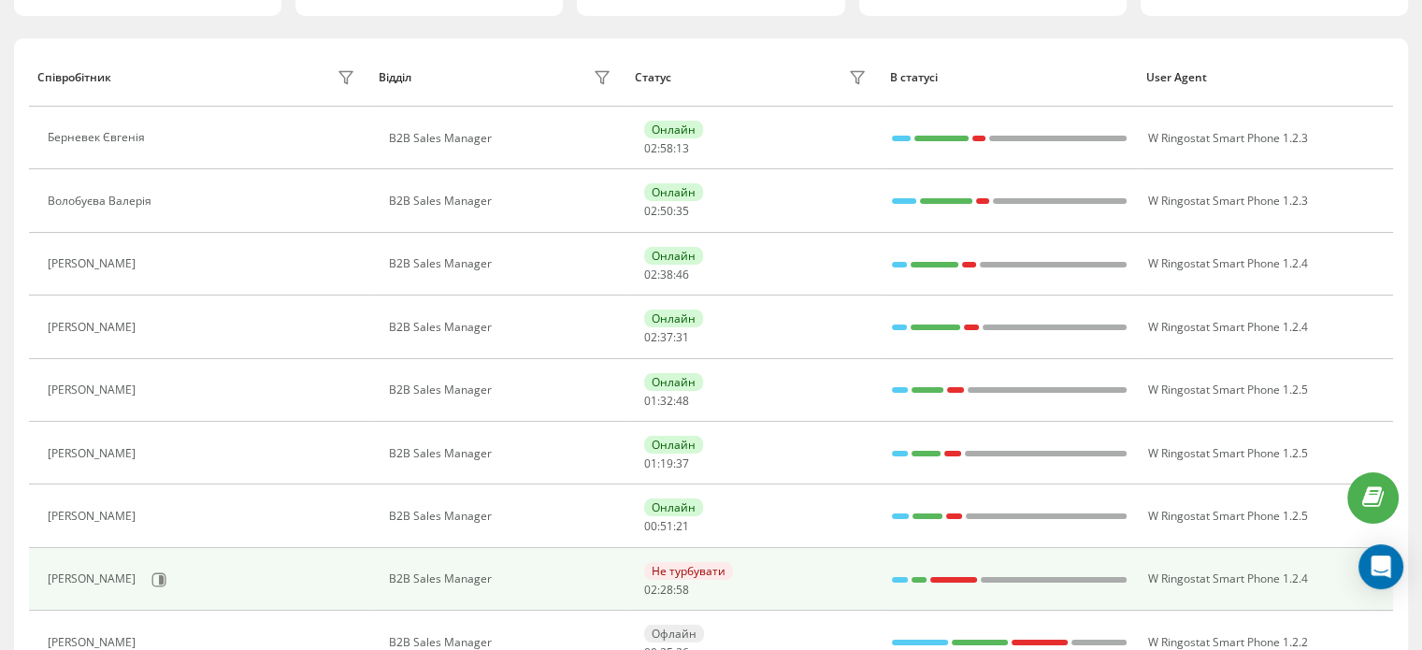
scroll to position [374, 0]
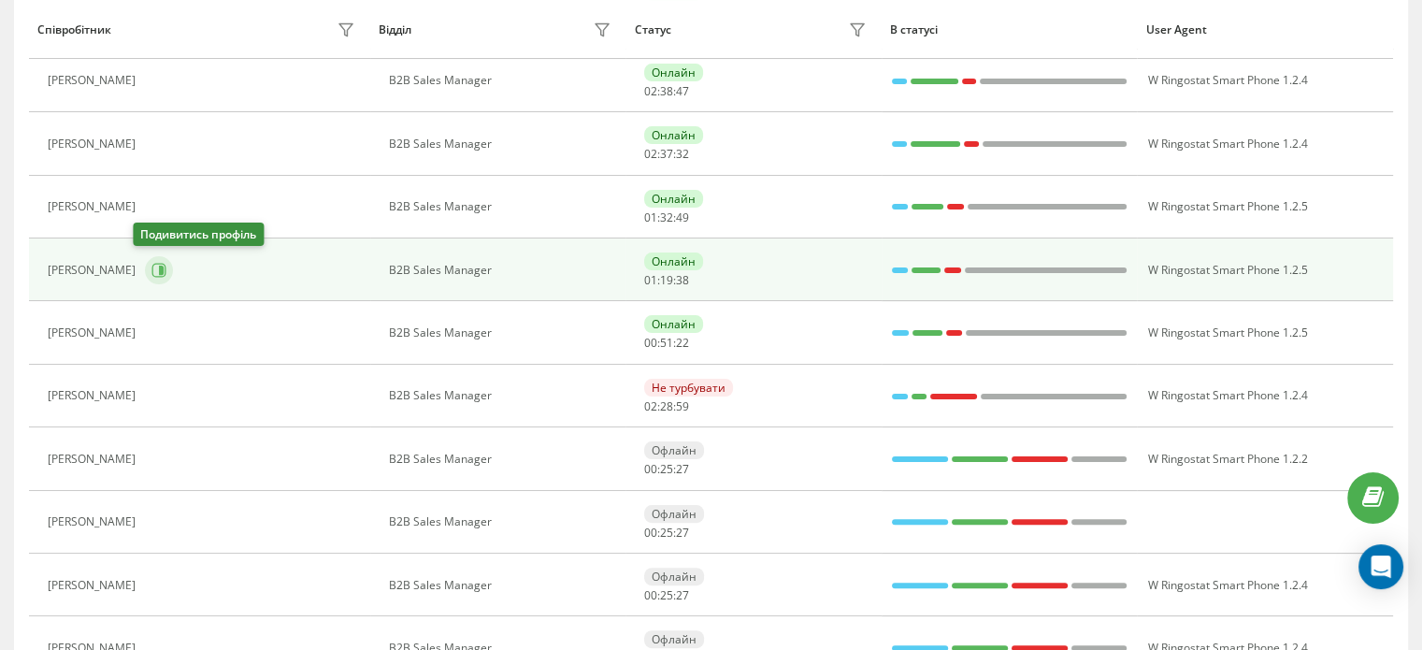
click at [151, 263] on icon at bounding box center [158, 270] width 15 height 15
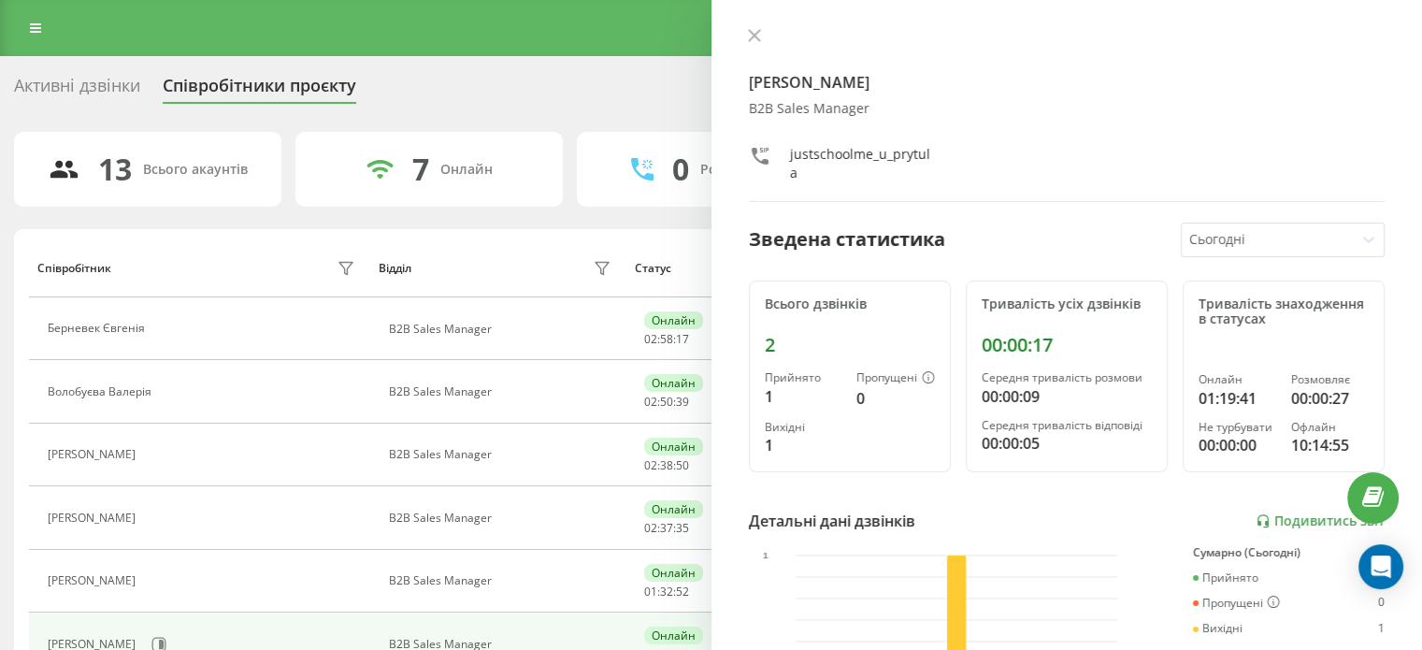
click at [748, 36] on button at bounding box center [754, 37] width 24 height 18
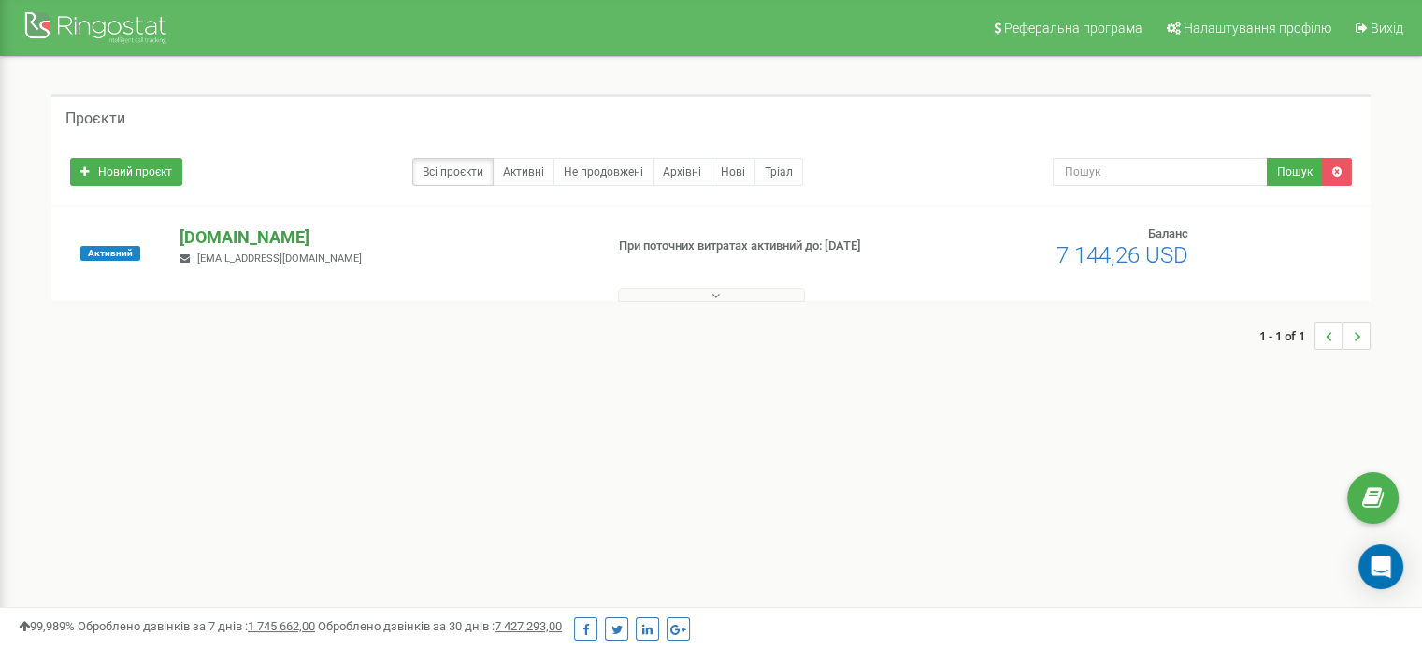
click at [248, 235] on p "[DOMAIN_NAME]" at bounding box center [384, 237] width 409 height 24
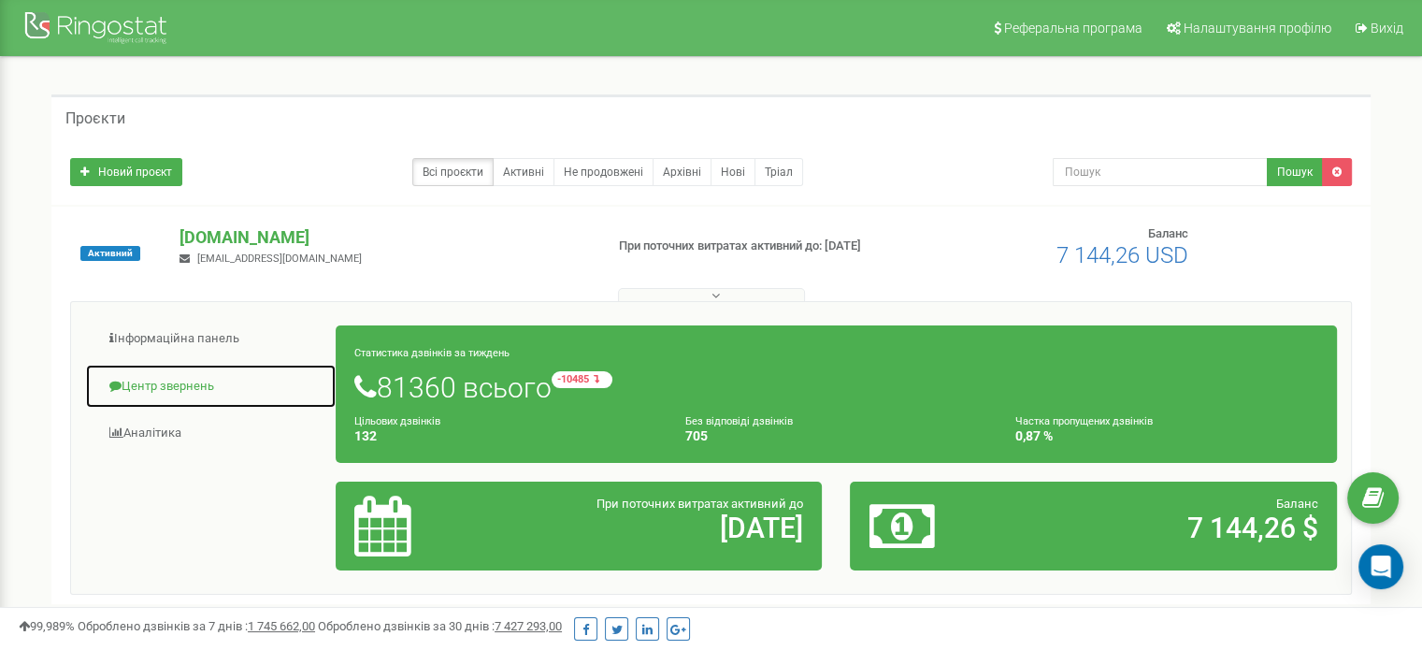
click at [136, 388] on link "Центр звернень" at bounding box center [211, 387] width 252 height 46
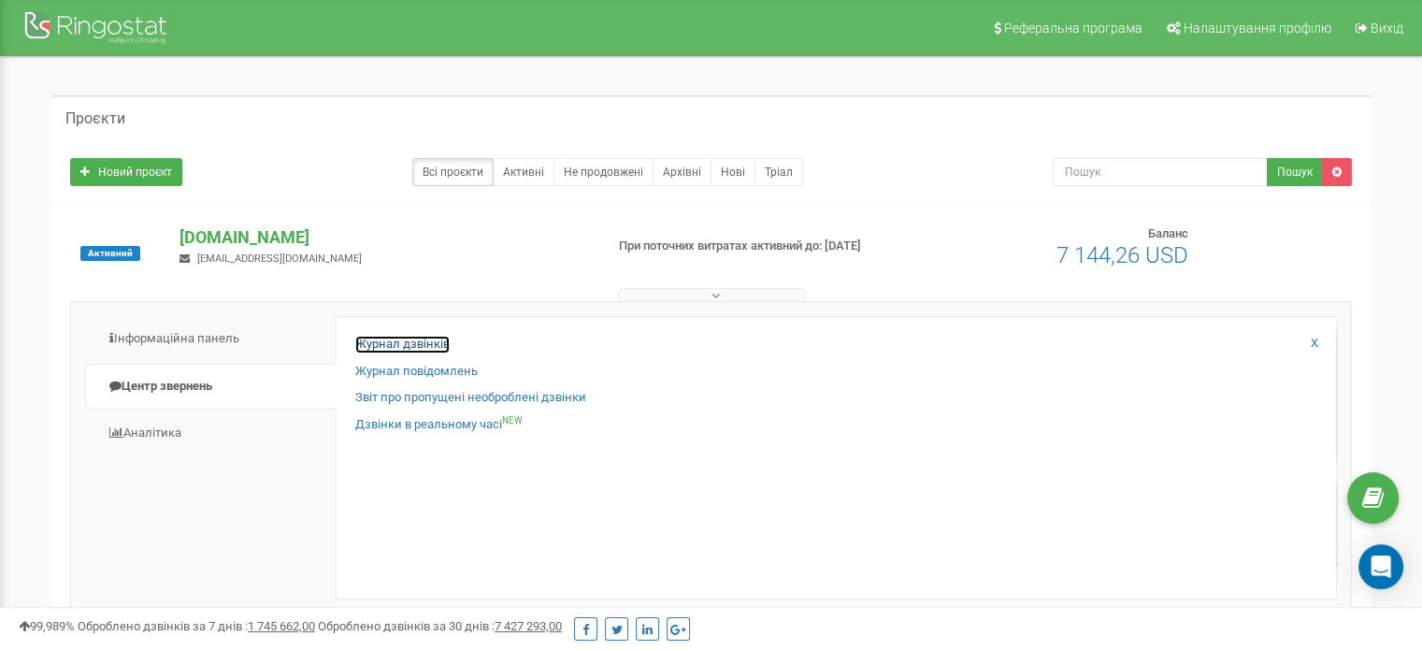
click at [423, 345] on link "Журнал дзвінків" at bounding box center [402, 345] width 94 height 18
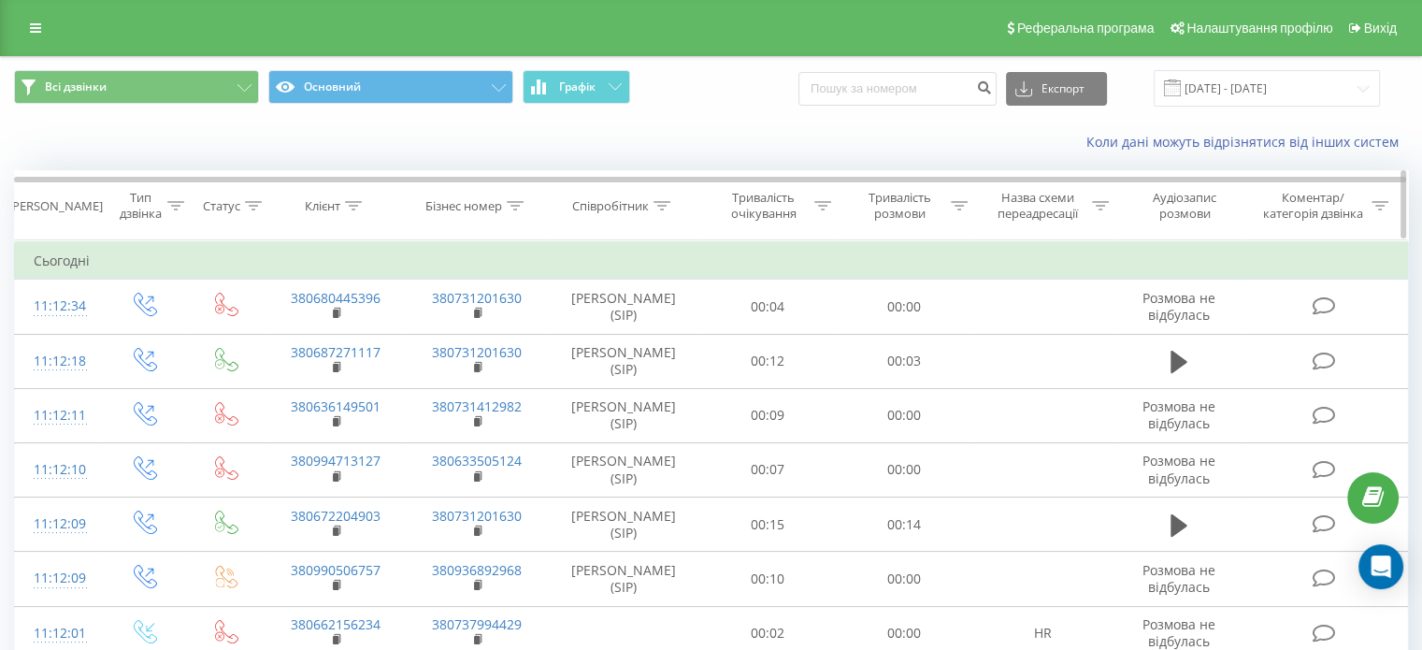
click at [659, 193] on th "Співробітник" at bounding box center [624, 205] width 152 height 69
drag, startPoint x: 655, startPoint y: 179, endPoint x: 664, endPoint y: 209, distance: 31.4
click at [658, 184] on div "Дата дзвінка Тип дзвінка Статус Клієнт Бізнес номер Співробітник Тривалість очі…" at bounding box center [711, 205] width 1394 height 70
click at [664, 209] on icon at bounding box center [662, 205] width 17 height 9
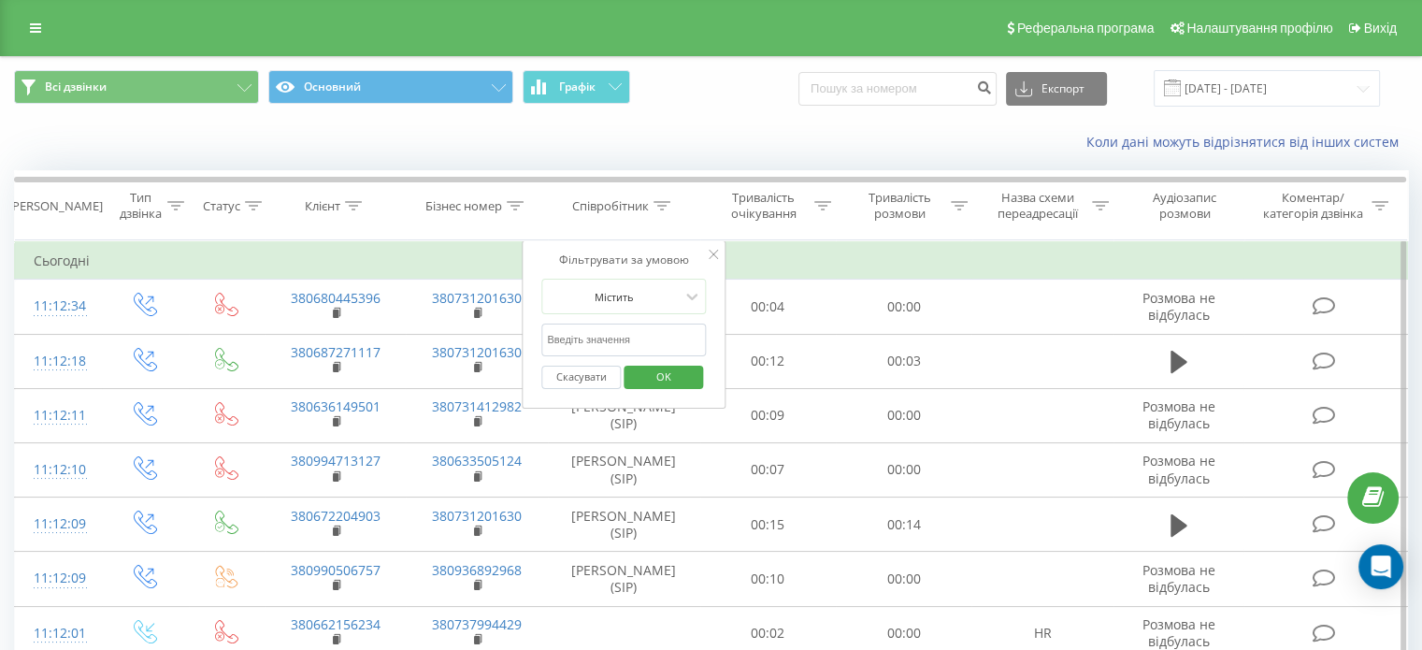
drag, startPoint x: 666, startPoint y: 329, endPoint x: 670, endPoint y: 350, distance: 21.1
click at [666, 329] on input "text" at bounding box center [623, 340] width 165 height 33
type input "Притула"
click at [658, 373] on span "OK" at bounding box center [664, 376] width 52 height 29
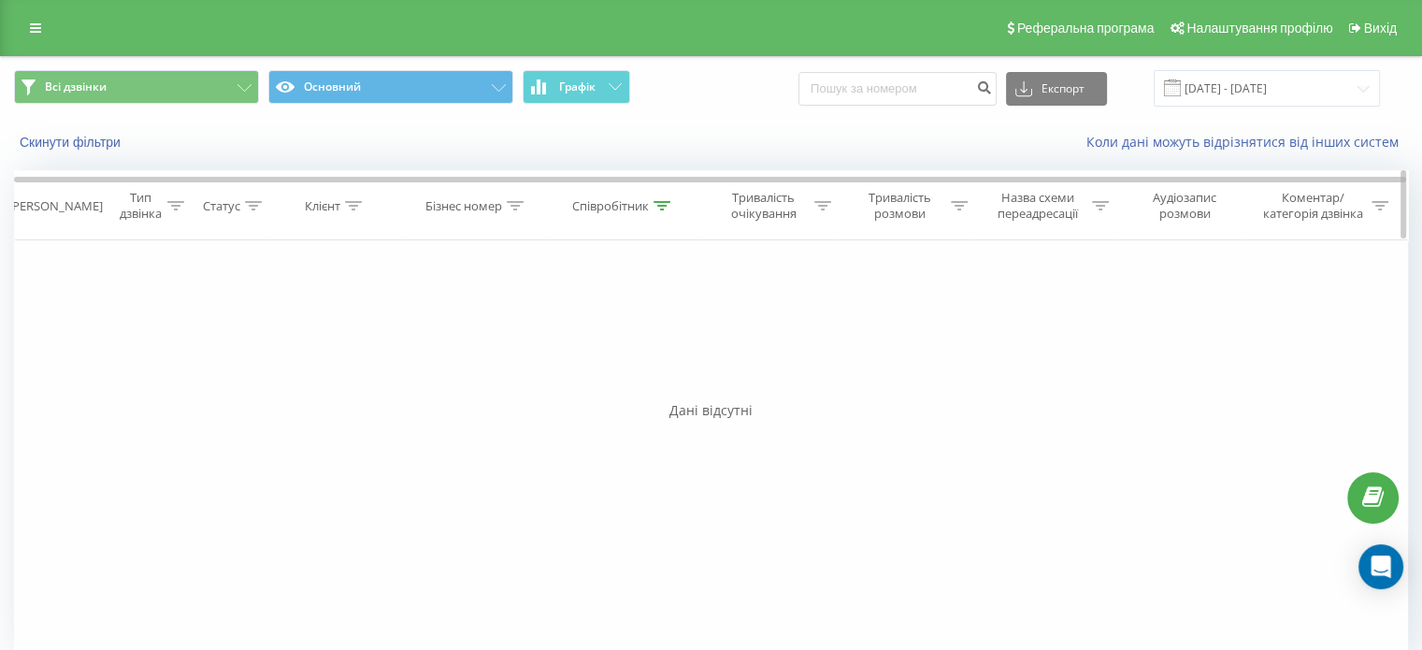
click at [650, 205] on div "Співробітник" at bounding box center [621, 206] width 98 height 16
click at [670, 196] on th "Співробітник" at bounding box center [624, 205] width 152 height 69
click at [658, 370] on span "OK" at bounding box center [664, 376] width 52 height 29
